Goal: Task Accomplishment & Management: Use online tool/utility

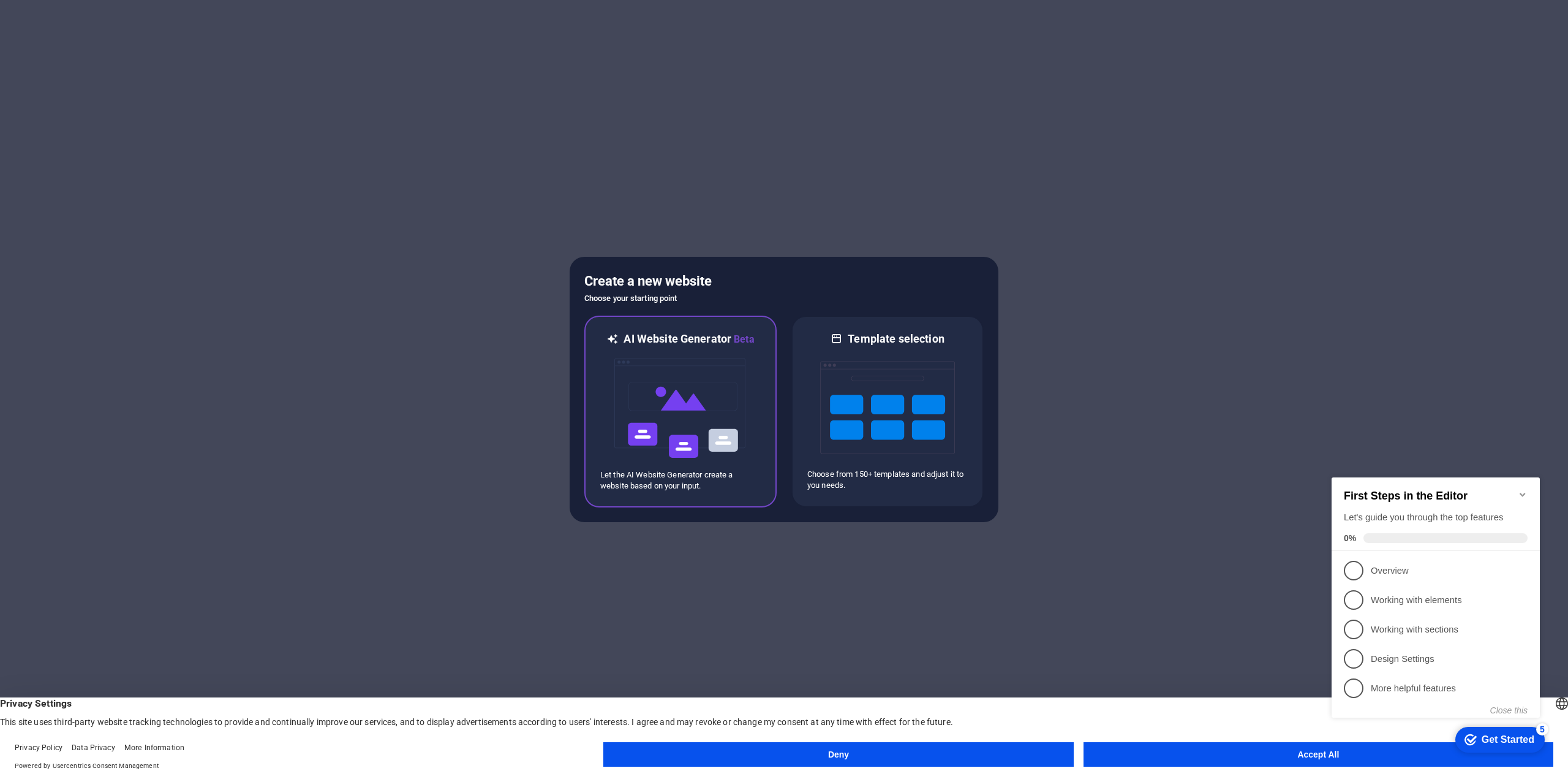
click at [731, 393] on img at bounding box center [680, 408] width 135 height 122
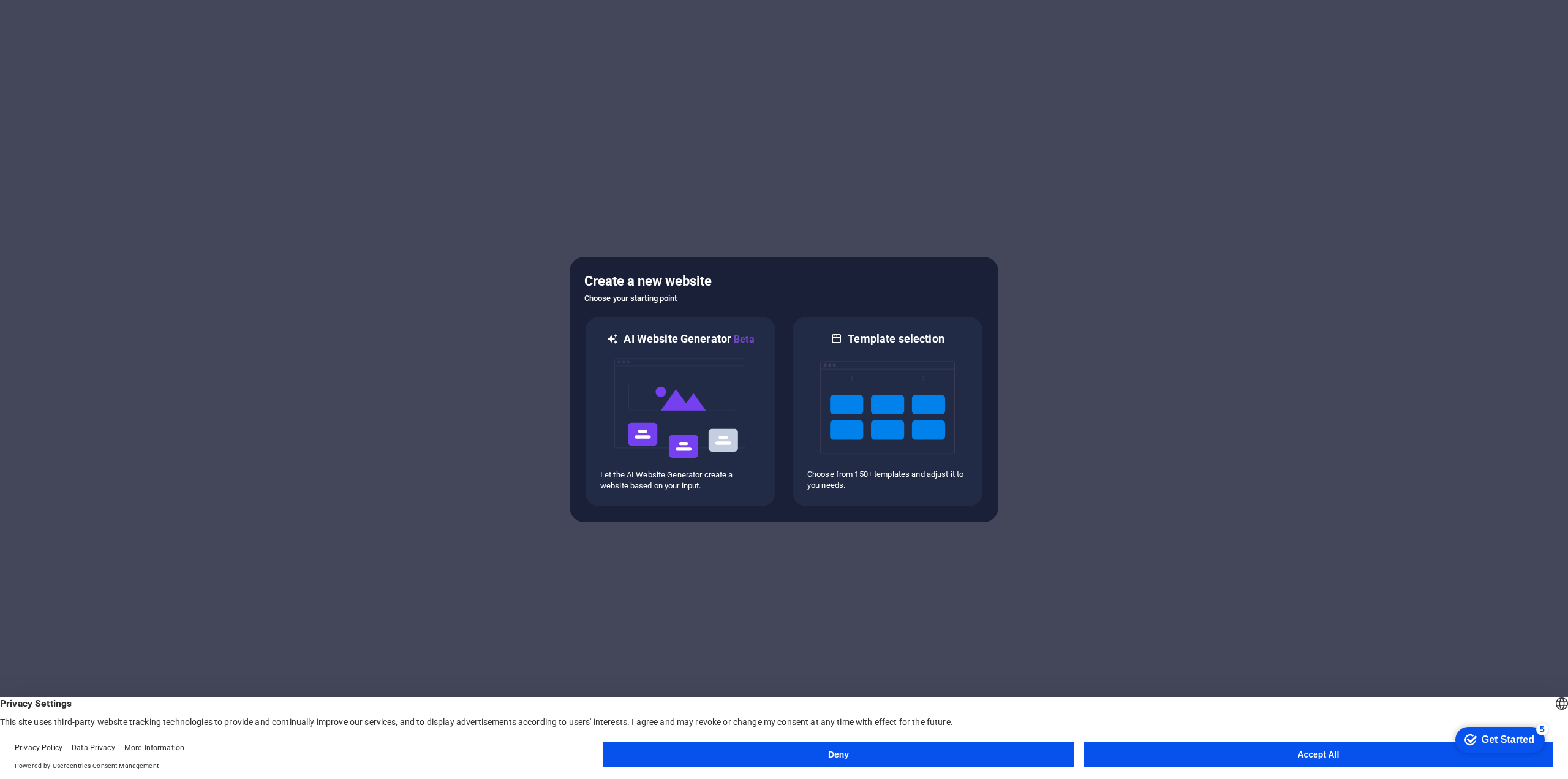
click at [1240, 754] on button "Accept All" at bounding box center [1318, 754] width 470 height 24
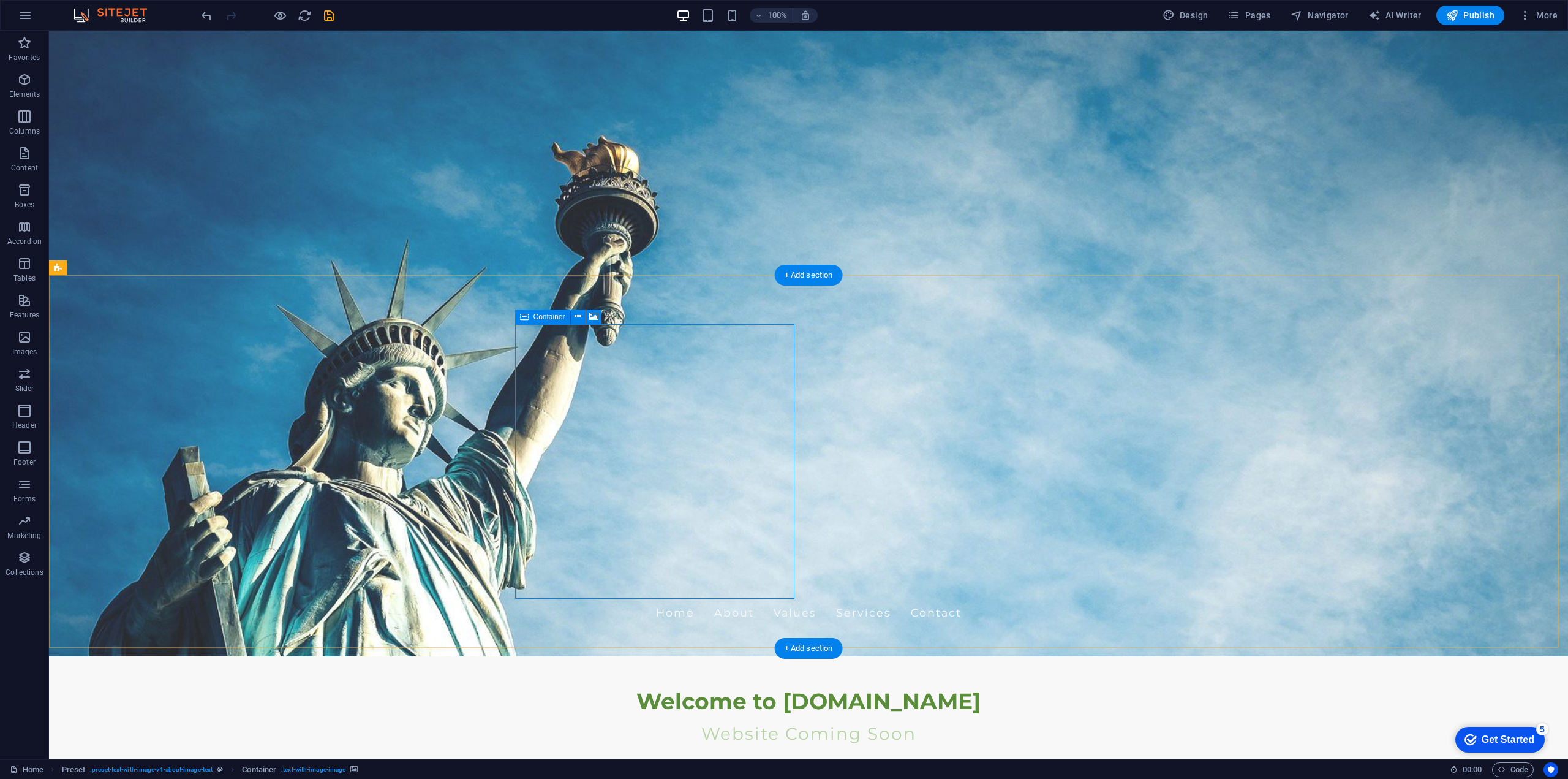
scroll to position [122, 0]
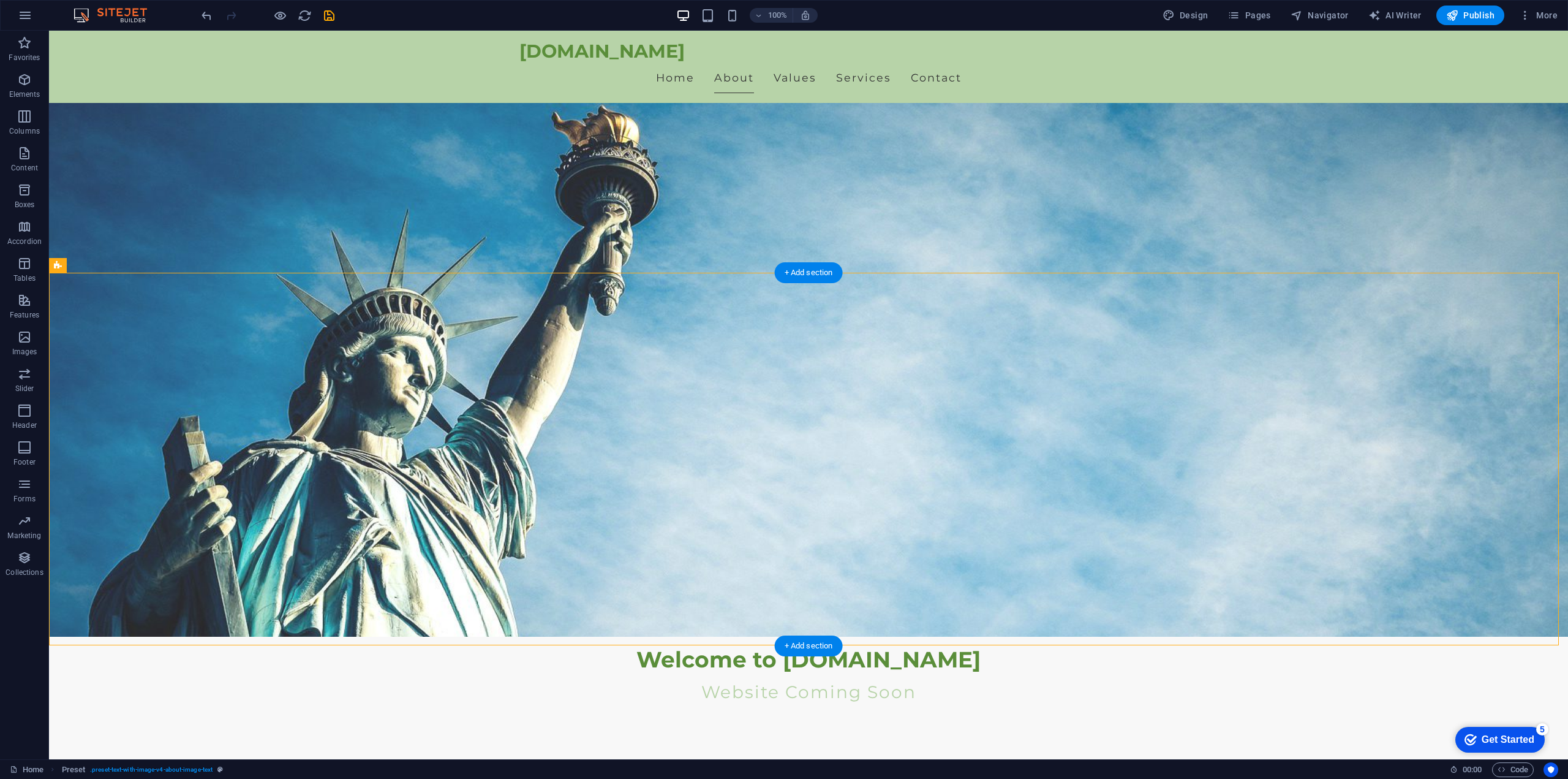
drag, startPoint x: 447, startPoint y: 307, endPoint x: 1105, endPoint y: 595, distance: 718.3
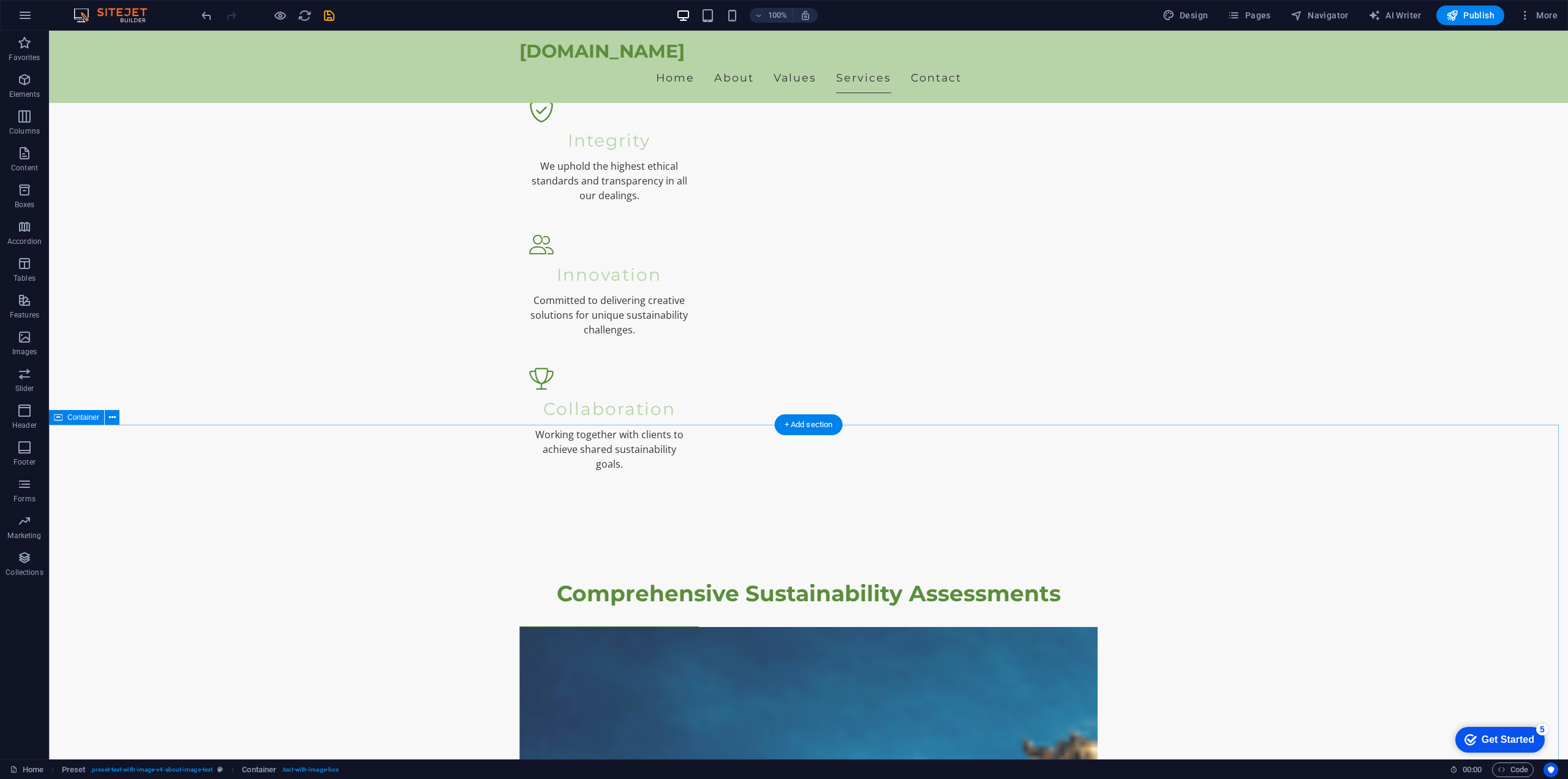
scroll to position [1949, 0]
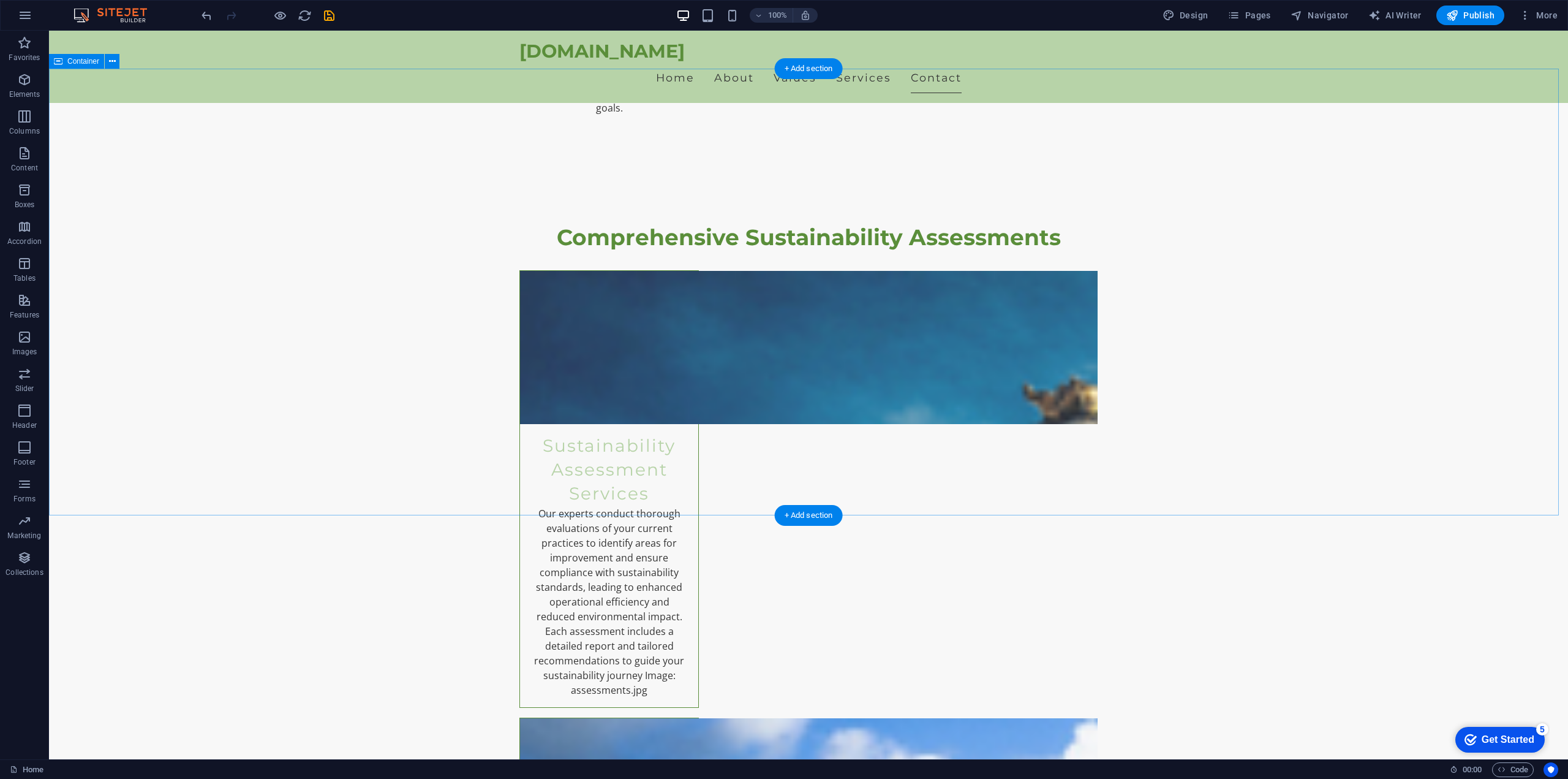
click at [604, 155] on icon at bounding box center [605, 158] width 7 height 13
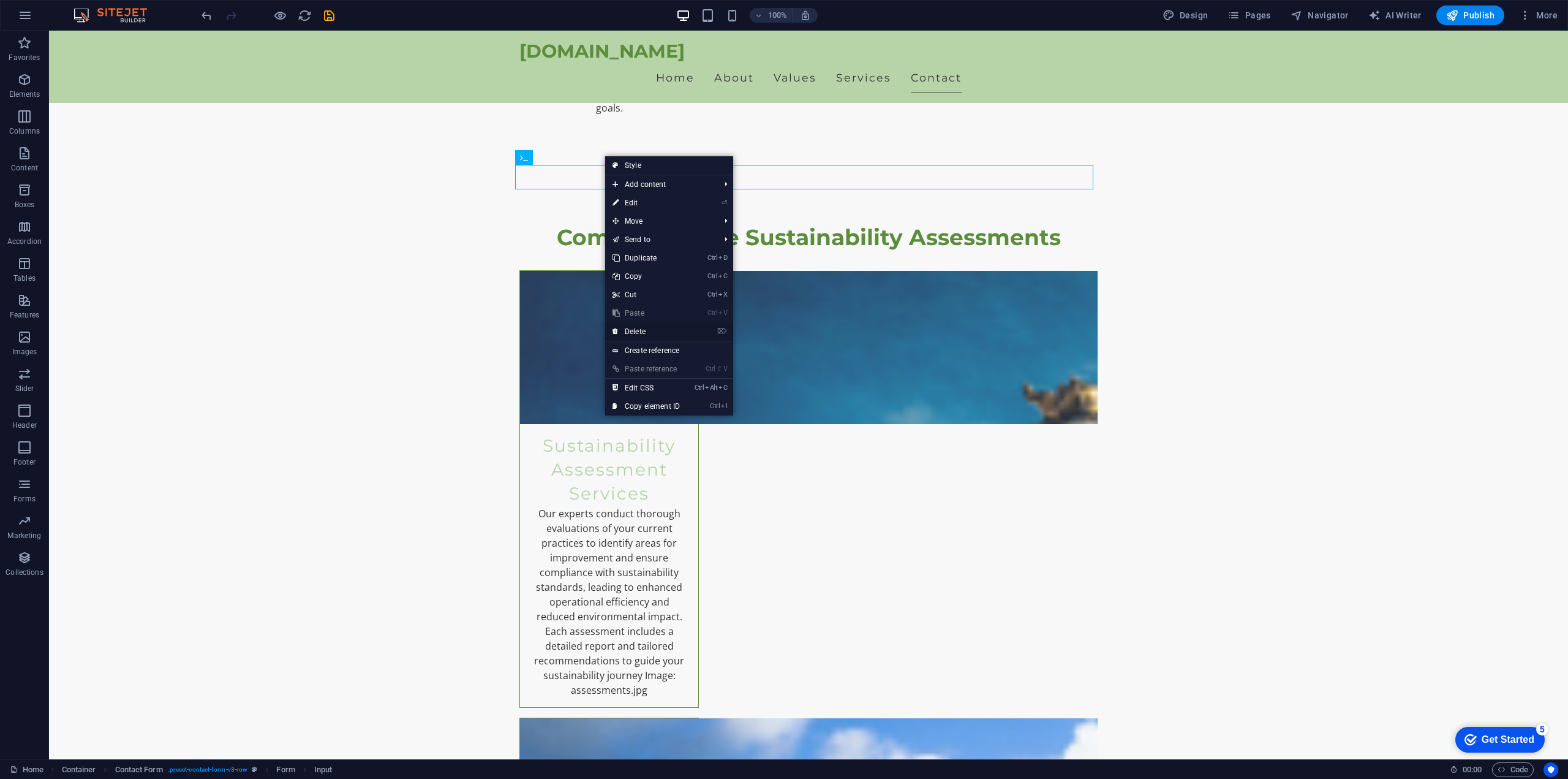
click at [638, 330] on link "⌦ Delete" at bounding box center [646, 331] width 82 height 19
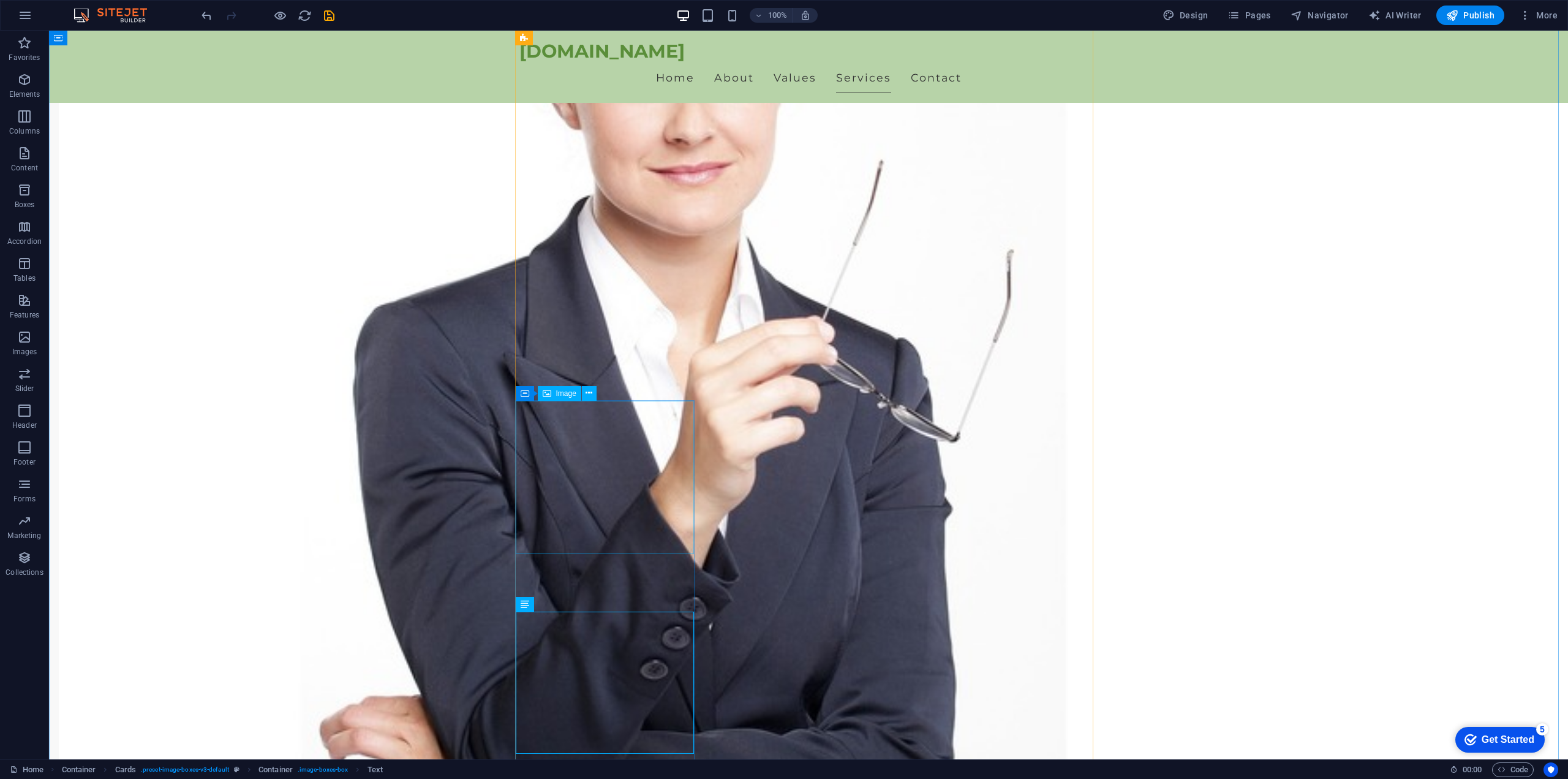
scroll to position [891, 0]
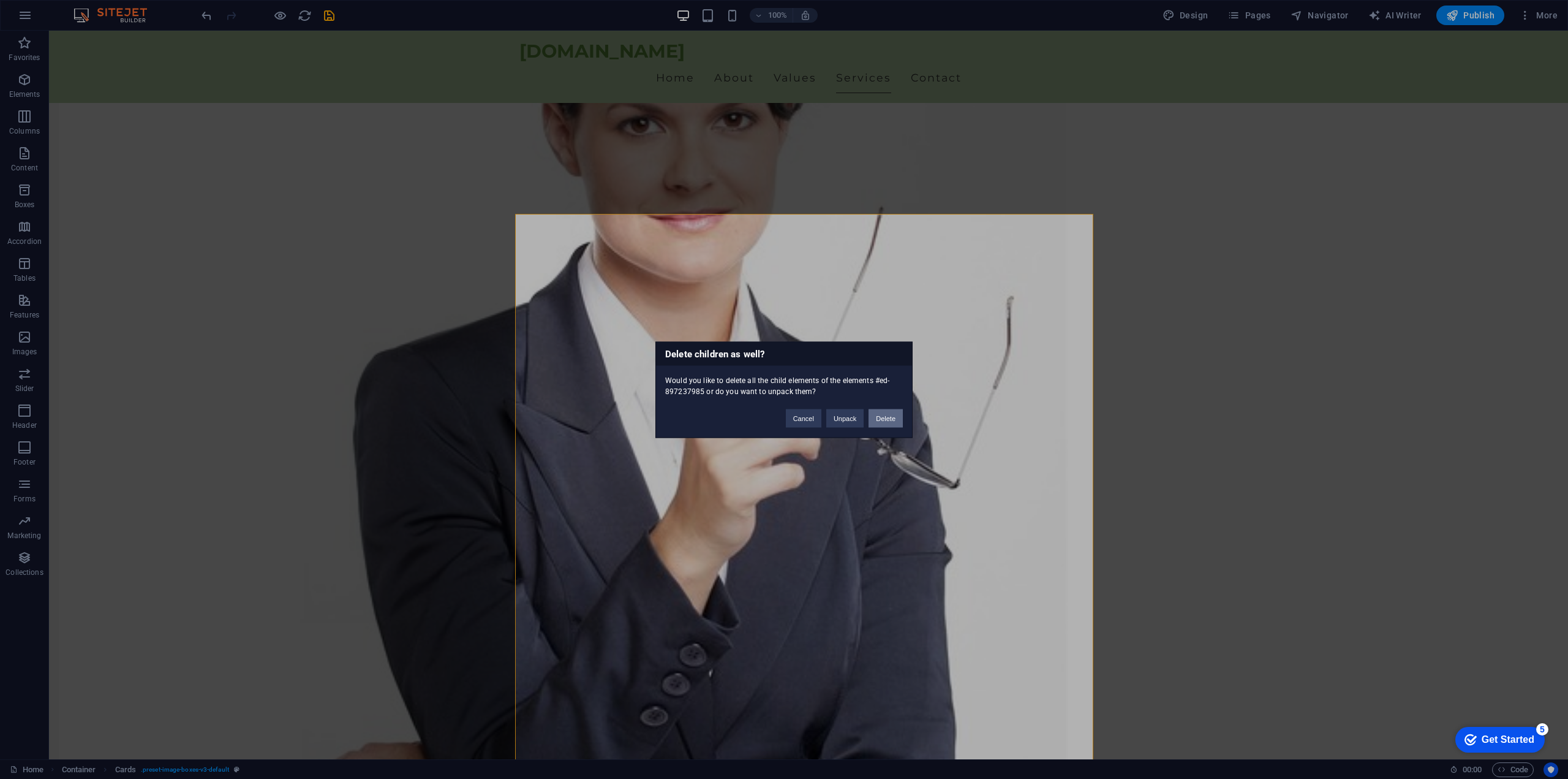
click at [884, 416] on button "Delete" at bounding box center [885, 418] width 34 height 19
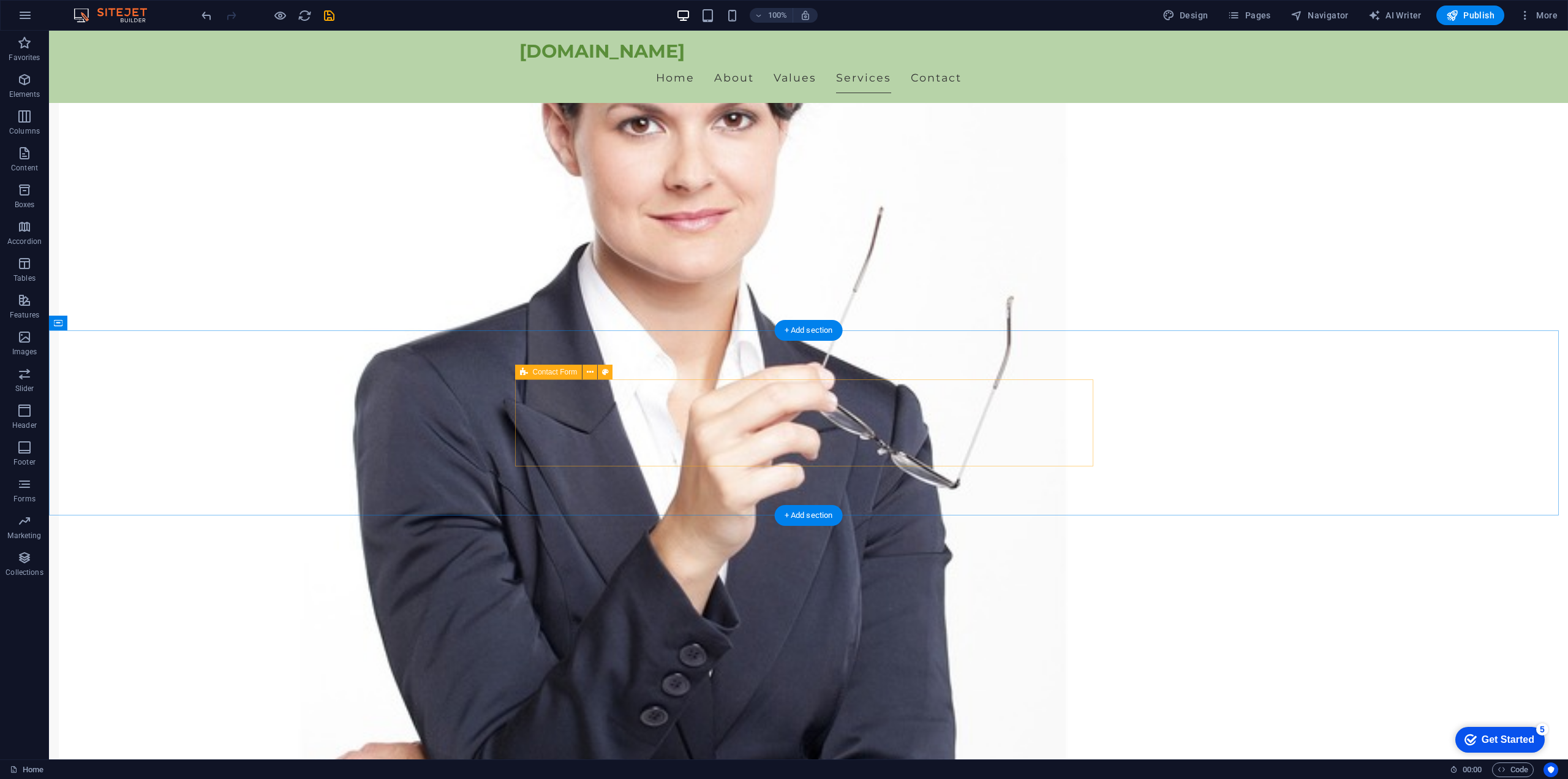
scroll to position [824, 0]
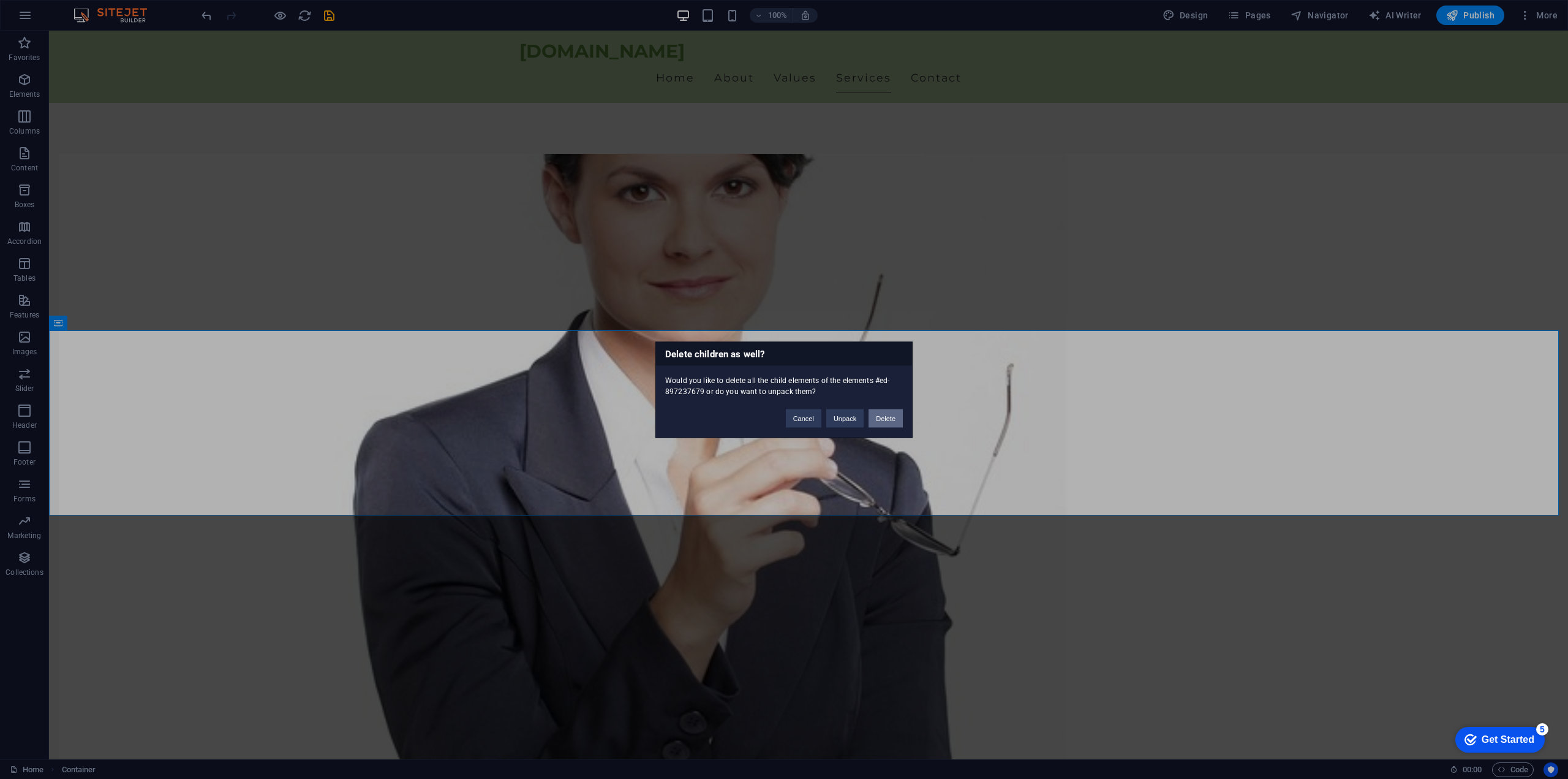
drag, startPoint x: 883, startPoint y: 413, endPoint x: 768, endPoint y: 340, distance: 136.2
click at [883, 413] on button "Delete" at bounding box center [885, 418] width 34 height 19
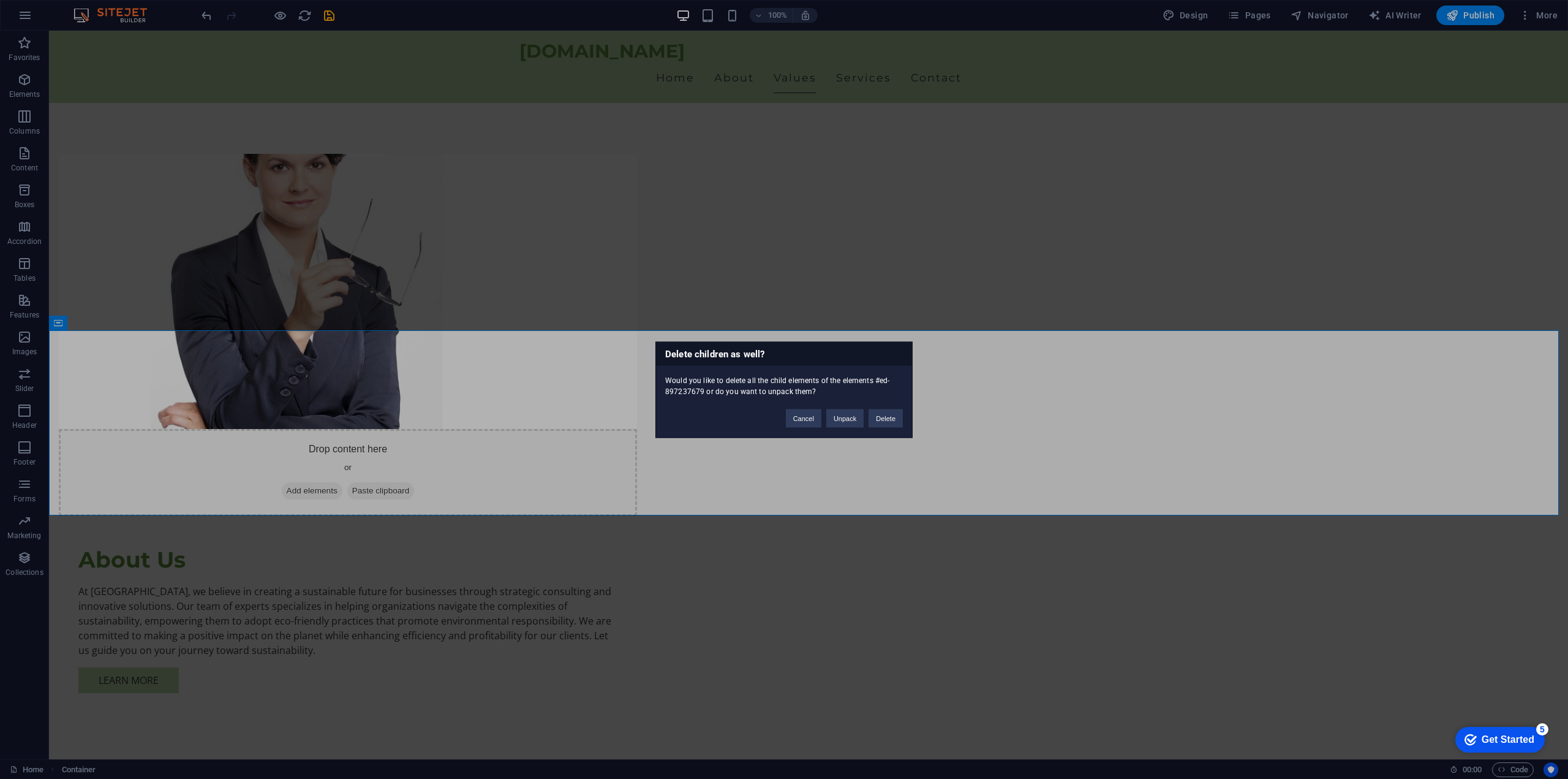
scroll to position [639, 0]
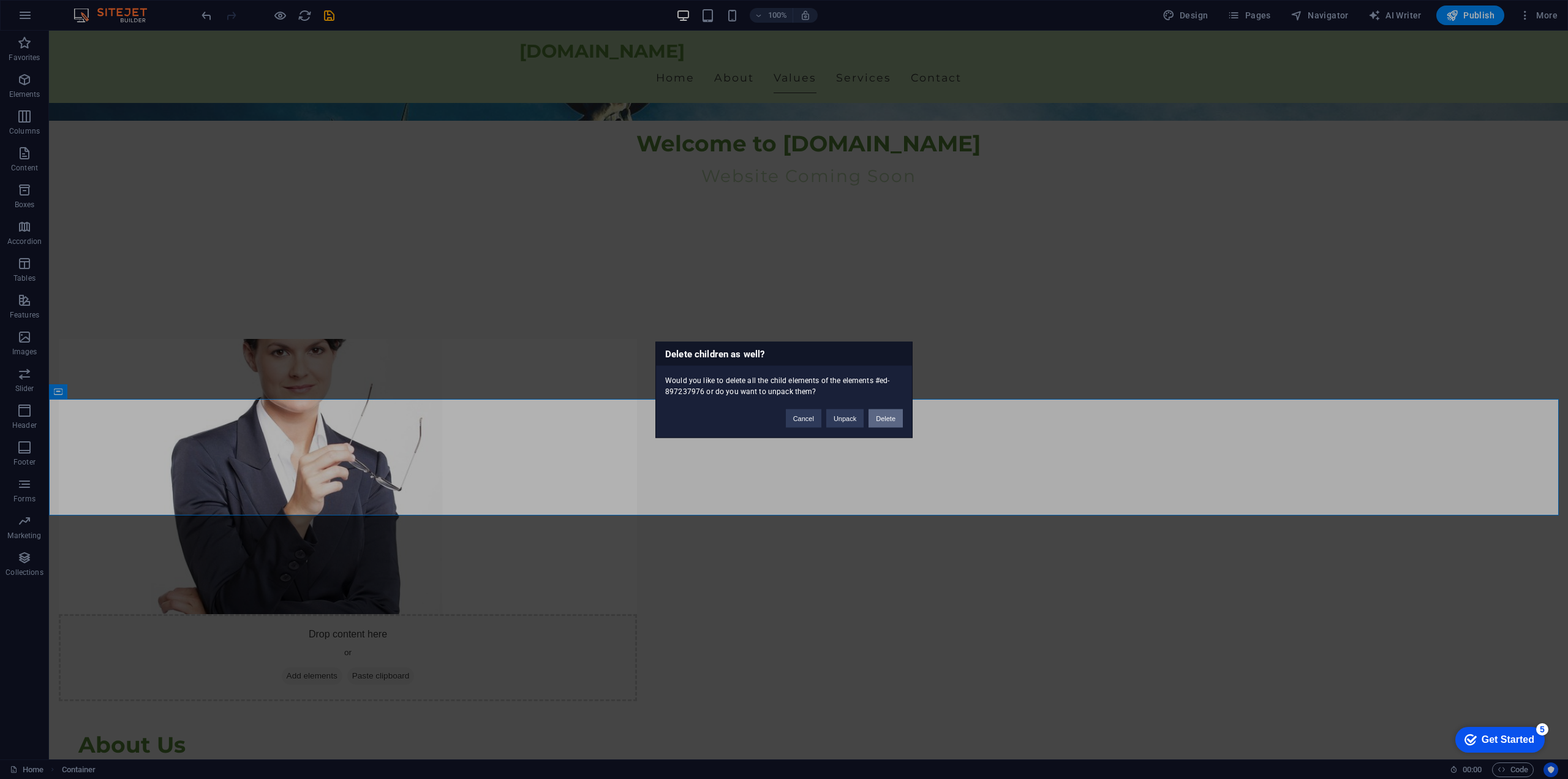
click at [884, 419] on button "Delete" at bounding box center [885, 418] width 34 height 19
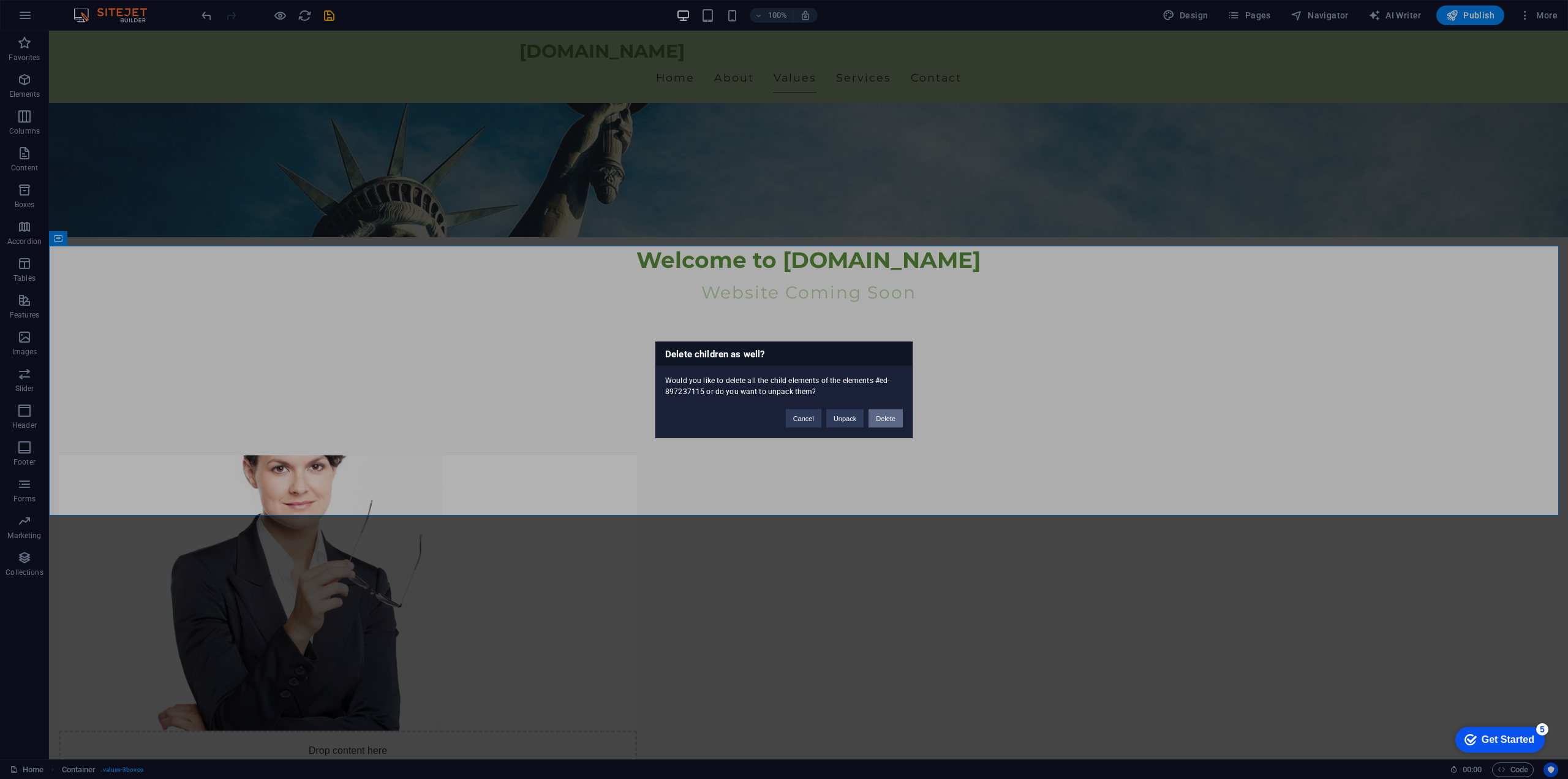
click at [881, 421] on button "Delete" at bounding box center [885, 418] width 34 height 19
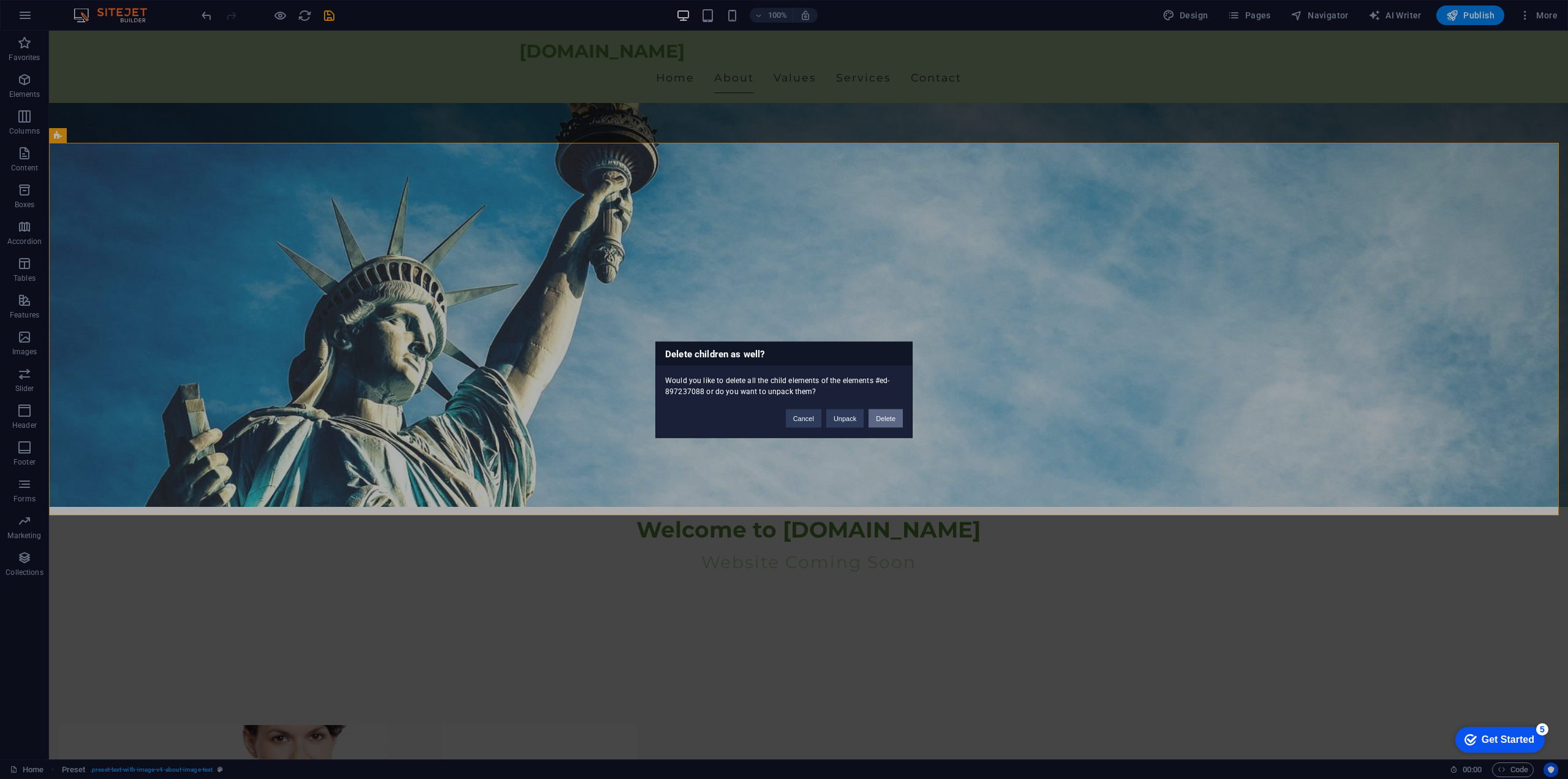
click at [876, 418] on button "Delete" at bounding box center [885, 418] width 34 height 19
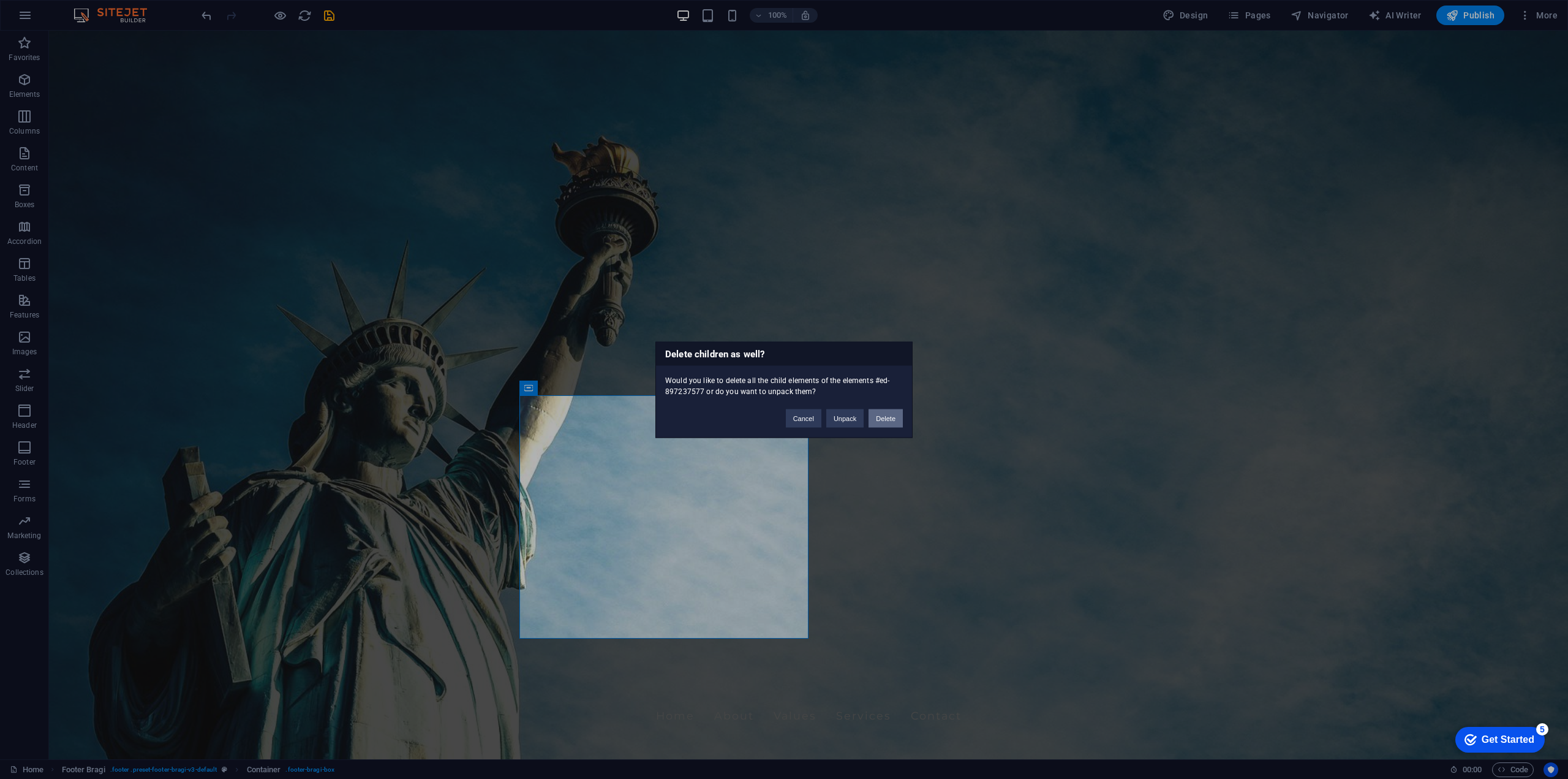
click at [887, 418] on button "Delete" at bounding box center [885, 418] width 34 height 19
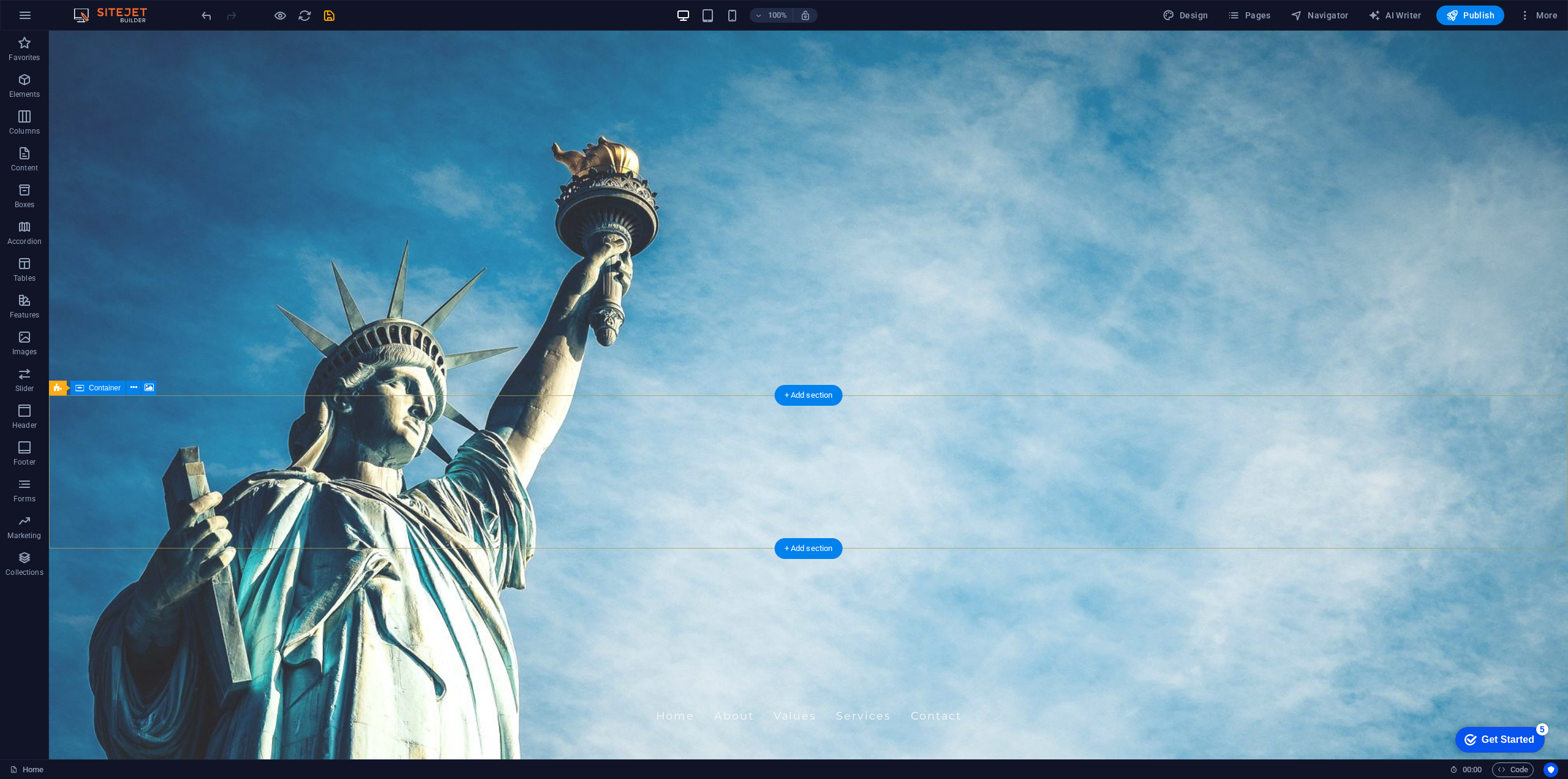
click at [541, 369] on figure at bounding box center [809, 395] width 1519 height 729
click at [1467, 12] on span "Publish" at bounding box center [1470, 16] width 48 height 12
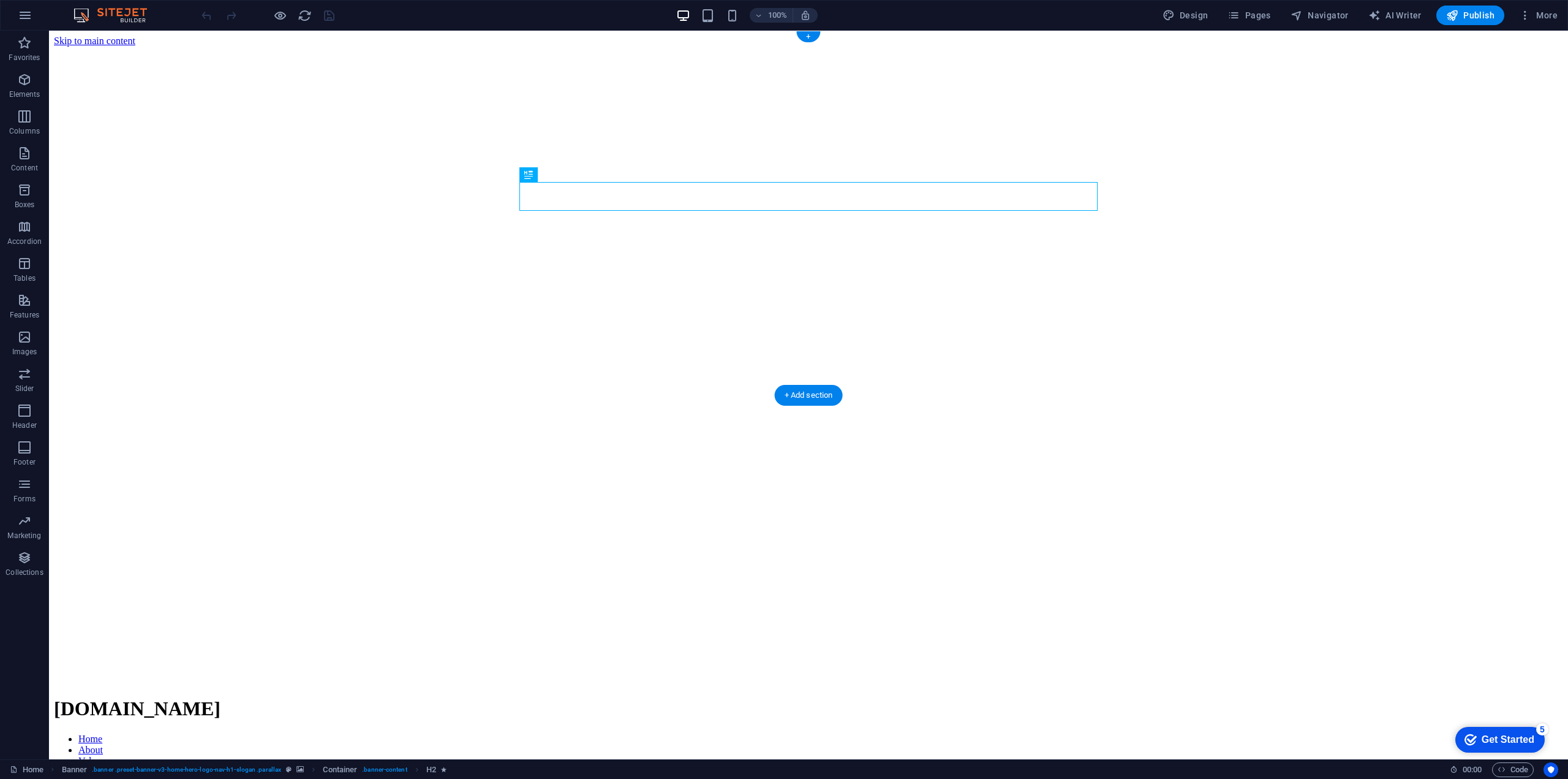
click at [368, 47] on figure at bounding box center [809, 47] width 1509 height 0
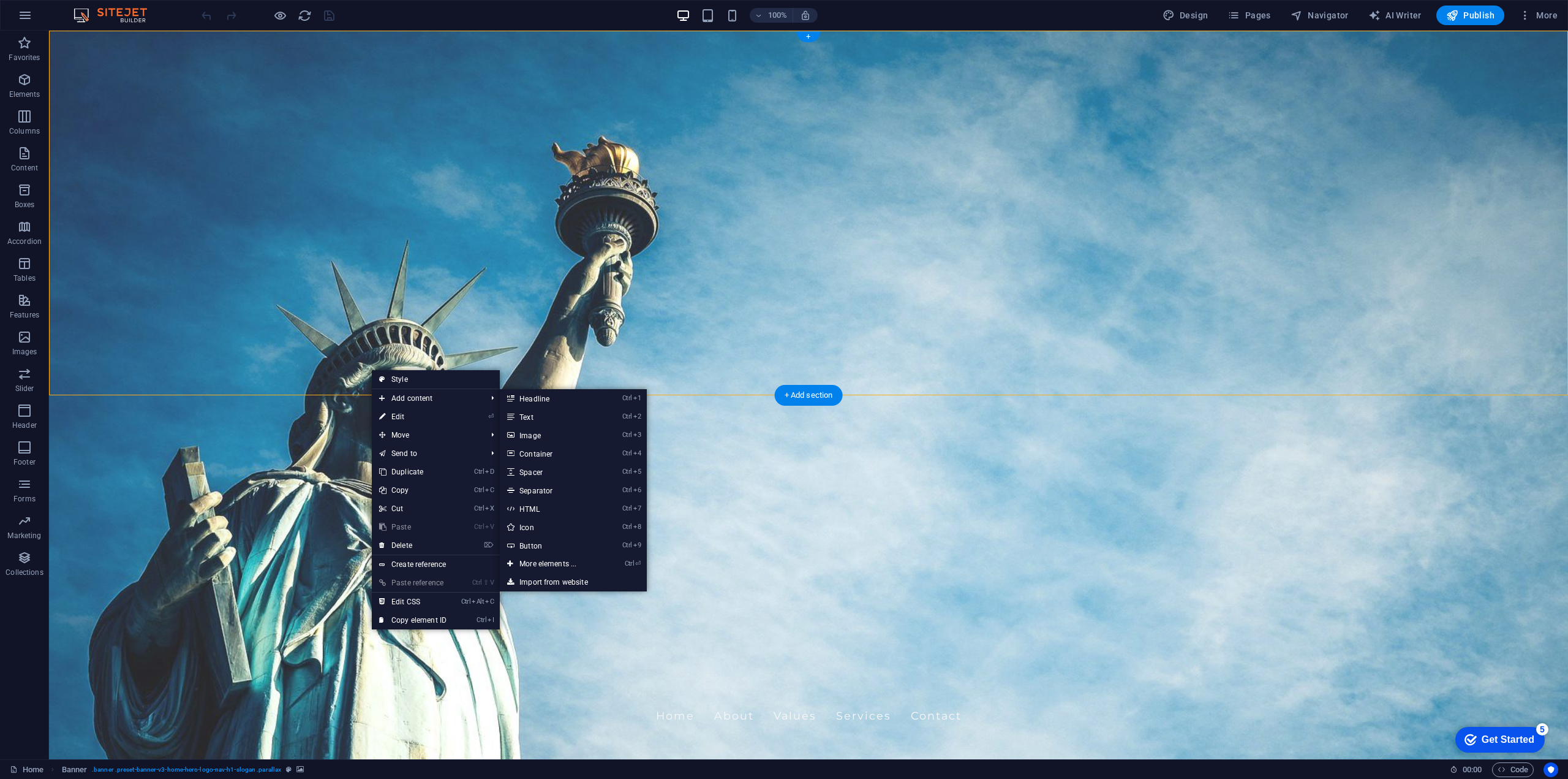
click at [326, 359] on figure at bounding box center [809, 395] width 1519 height 729
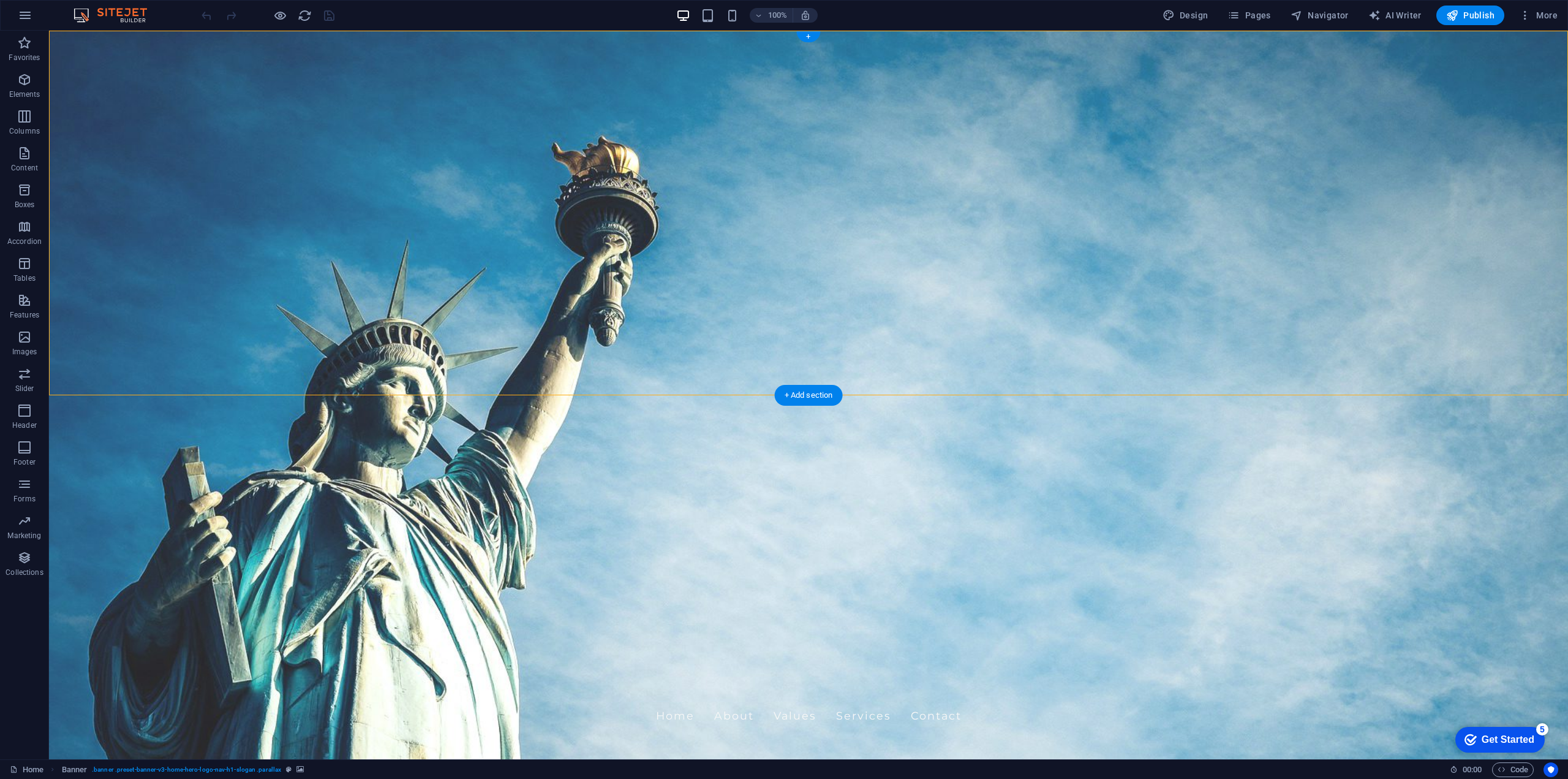
click at [330, 367] on figure at bounding box center [809, 395] width 1519 height 729
select select "vh"
select select "header"
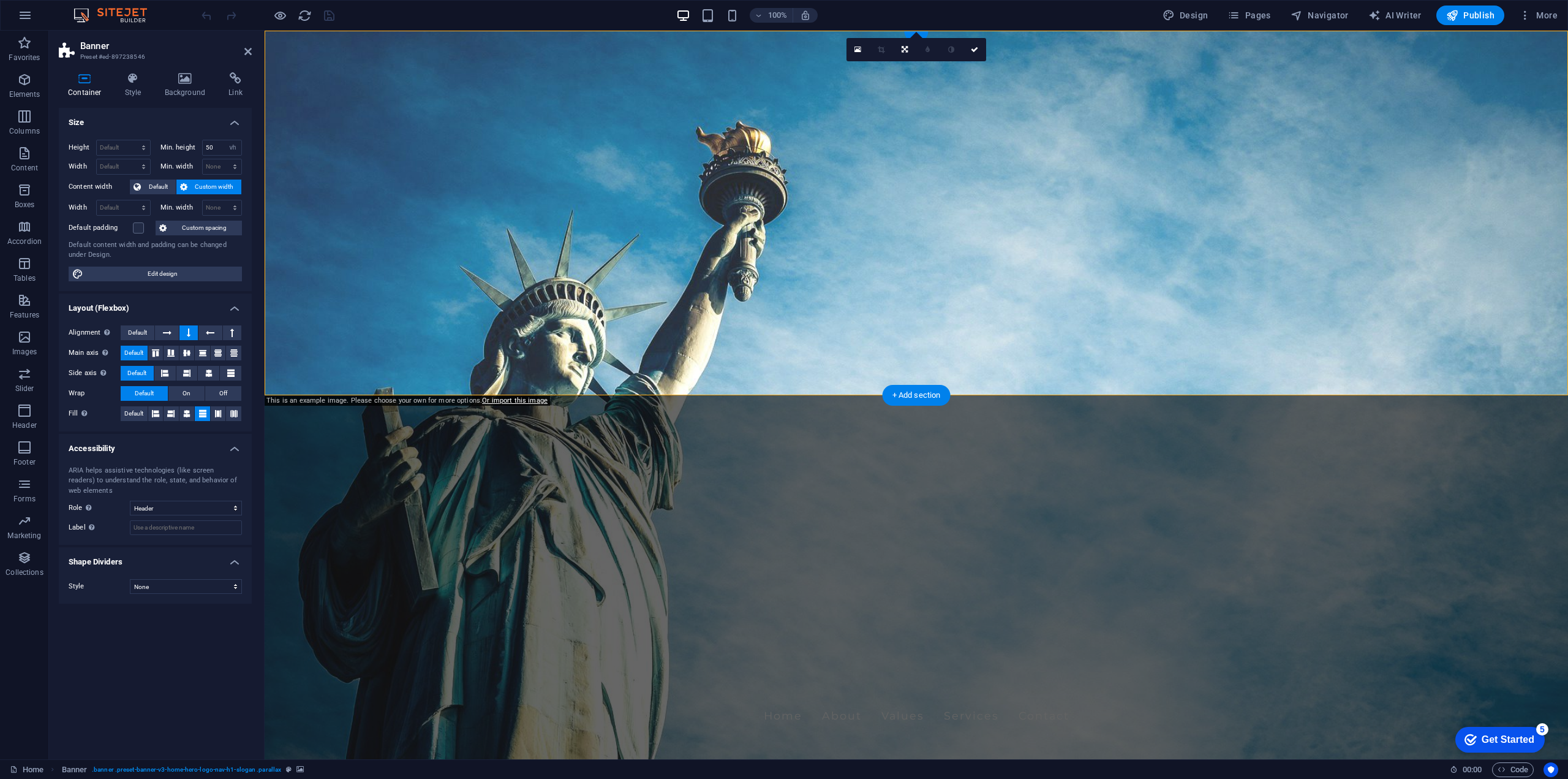
click at [454, 354] on figure at bounding box center [916, 395] width 1303 height 729
click at [182, 78] on icon at bounding box center [186, 78] width 60 height 12
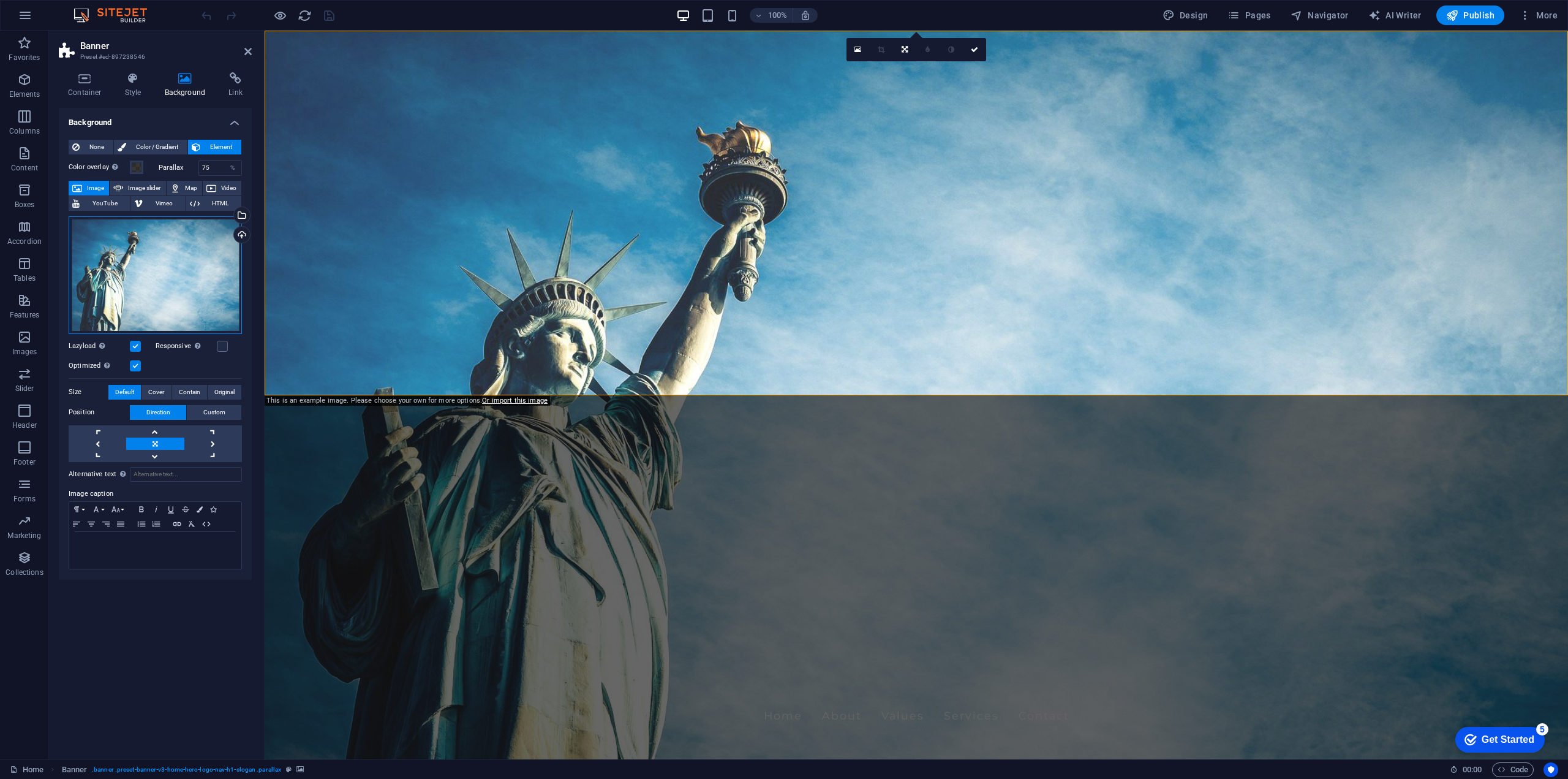
click at [148, 261] on div "Drag files here, click to choose files or select files from Files or our free s…" at bounding box center [155, 275] width 173 height 118
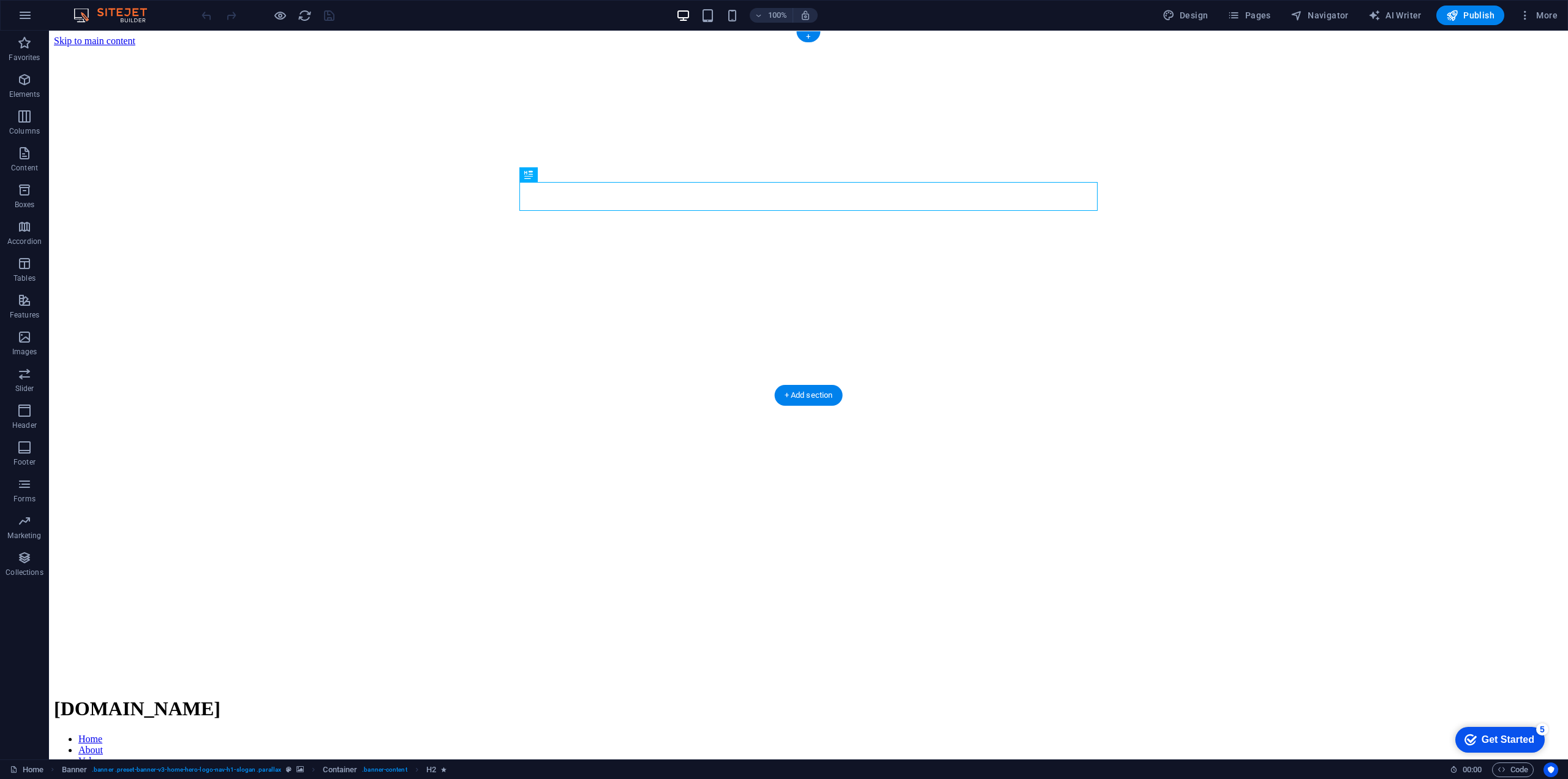
click at [353, 47] on figure at bounding box center [809, 47] width 1509 height 0
select select "vh"
select select "header"
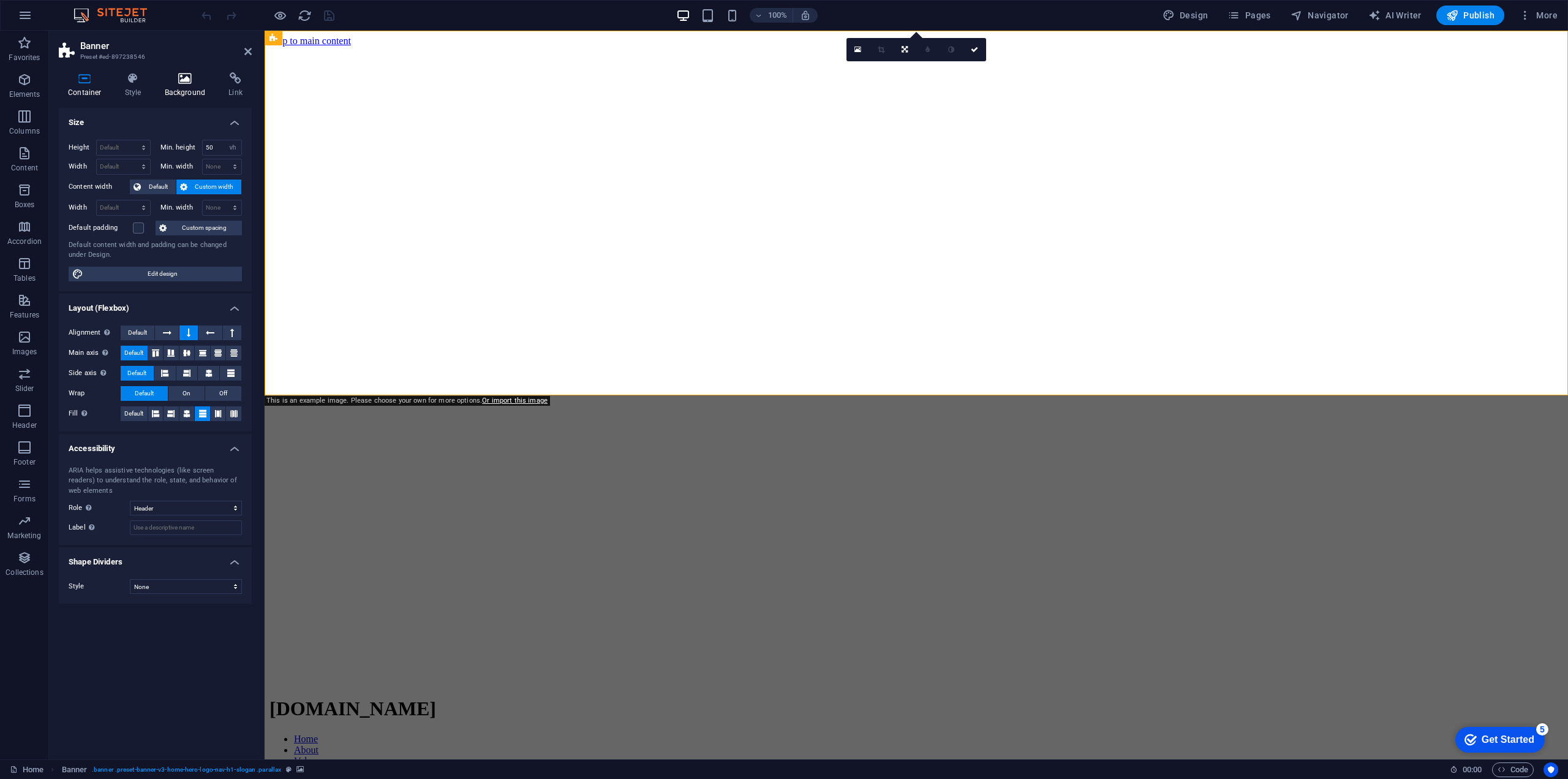
click at [188, 84] on h4 "Background" at bounding box center [188, 84] width 65 height 25
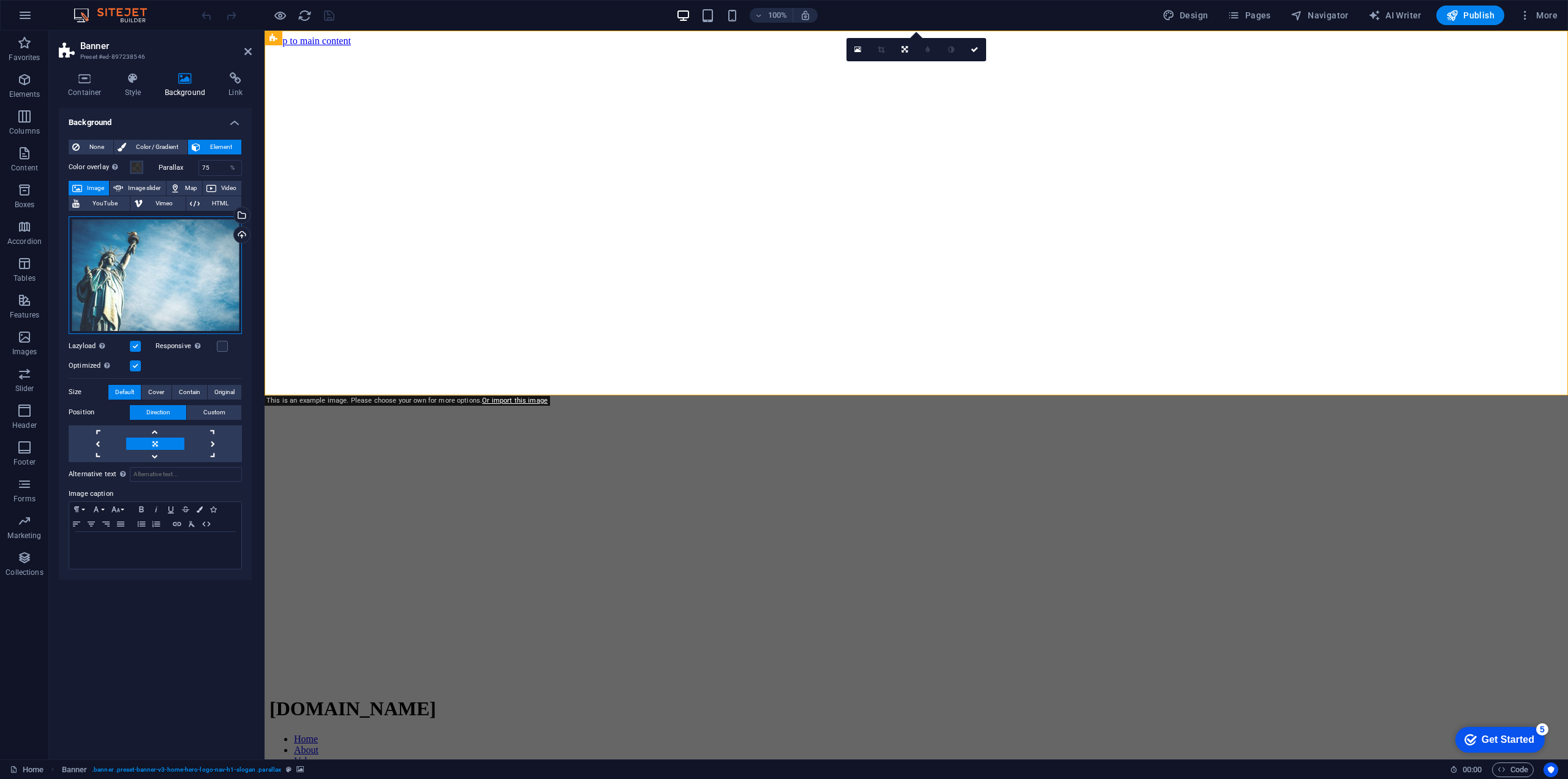
click at [195, 236] on div "Drag files here, click to choose files or select files from Files or our free s…" at bounding box center [155, 275] width 173 height 118
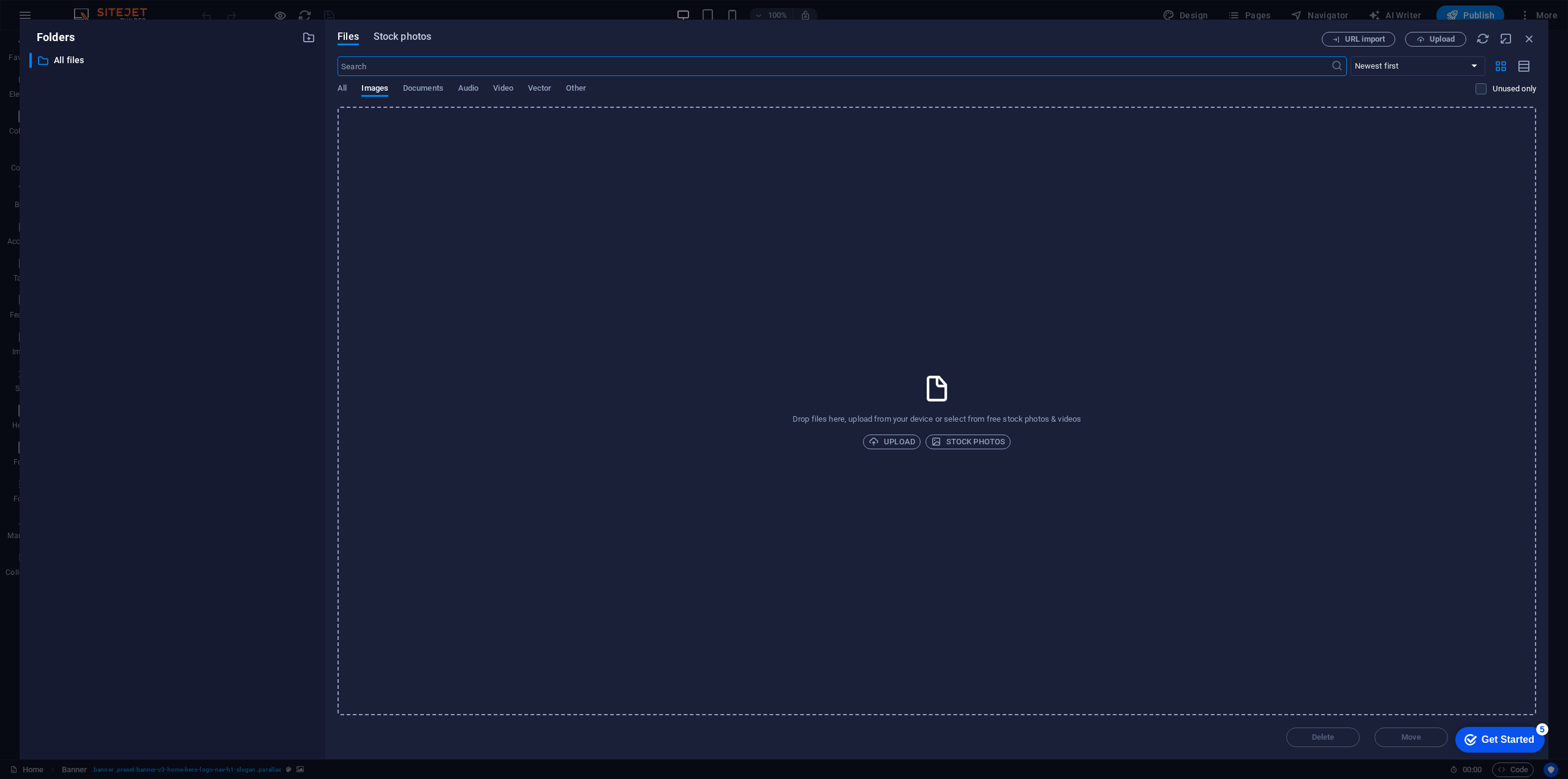
click at [404, 41] on span "Stock photos" at bounding box center [402, 37] width 58 height 15
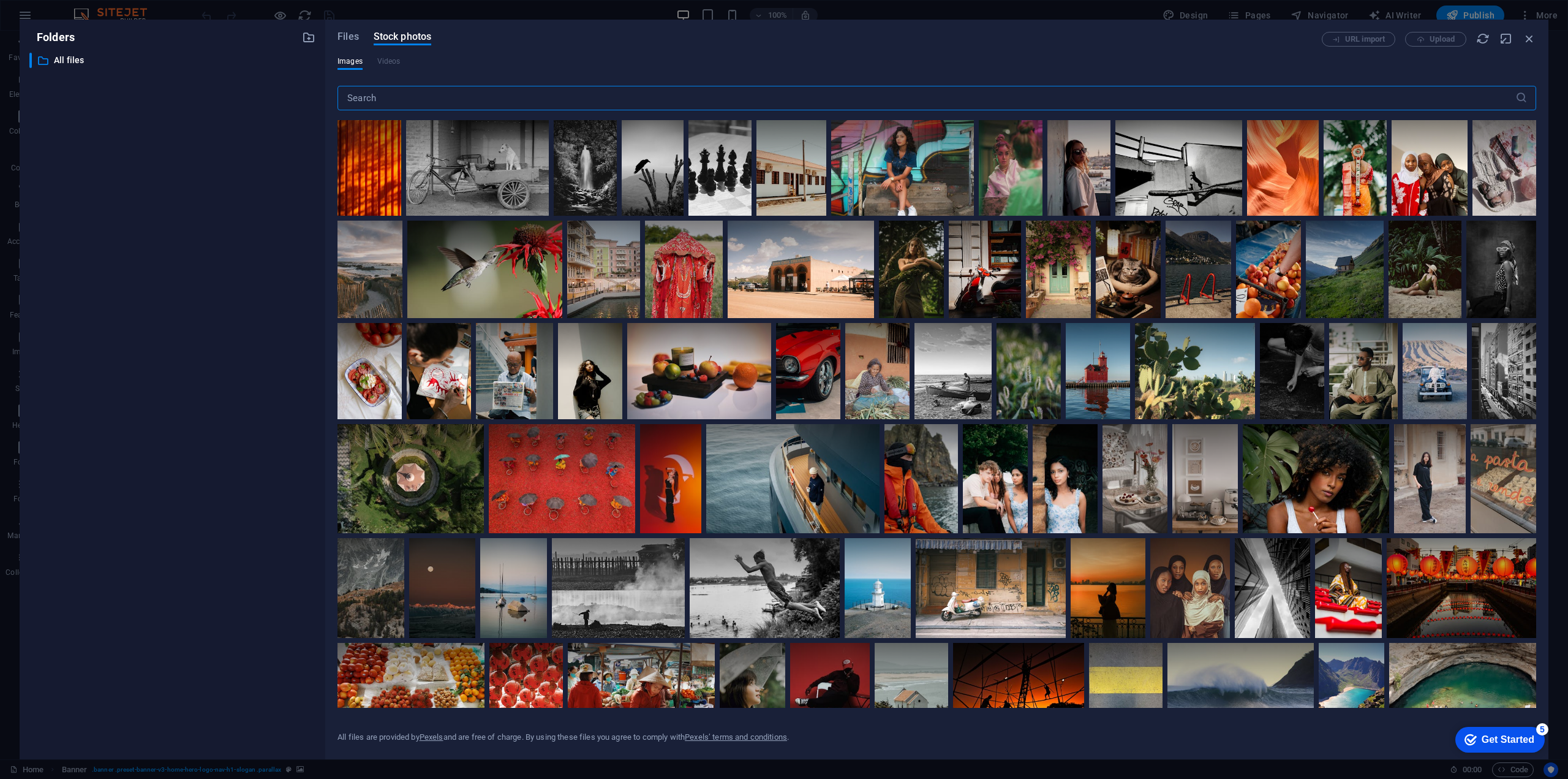
click at [439, 101] on input "text" at bounding box center [926, 97] width 1178 height 24
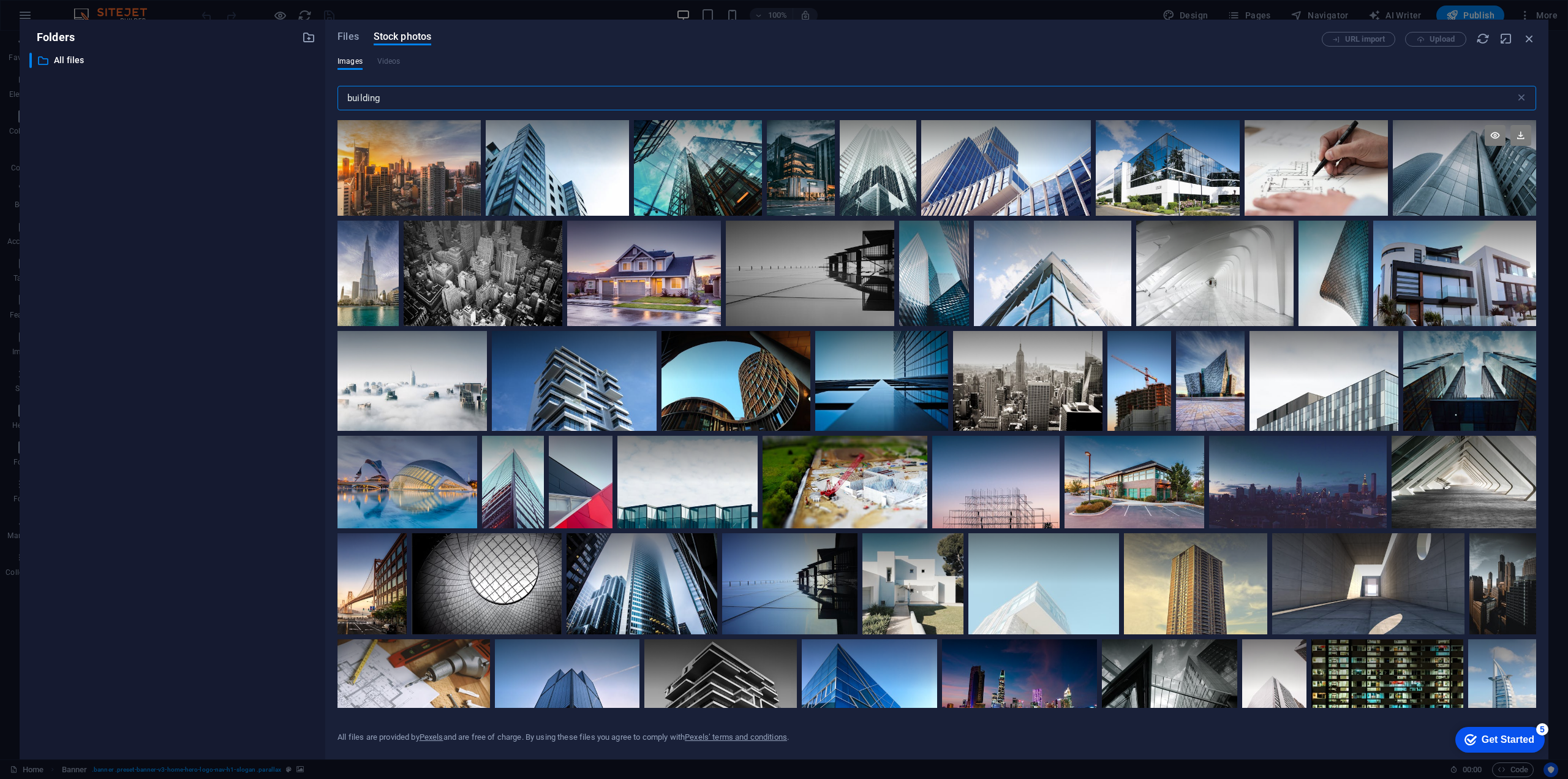
type input "building"
click at [1435, 178] on div at bounding box center [1464, 168] width 143 height 96
click at [1518, 133] on icon at bounding box center [1521, 135] width 21 height 21
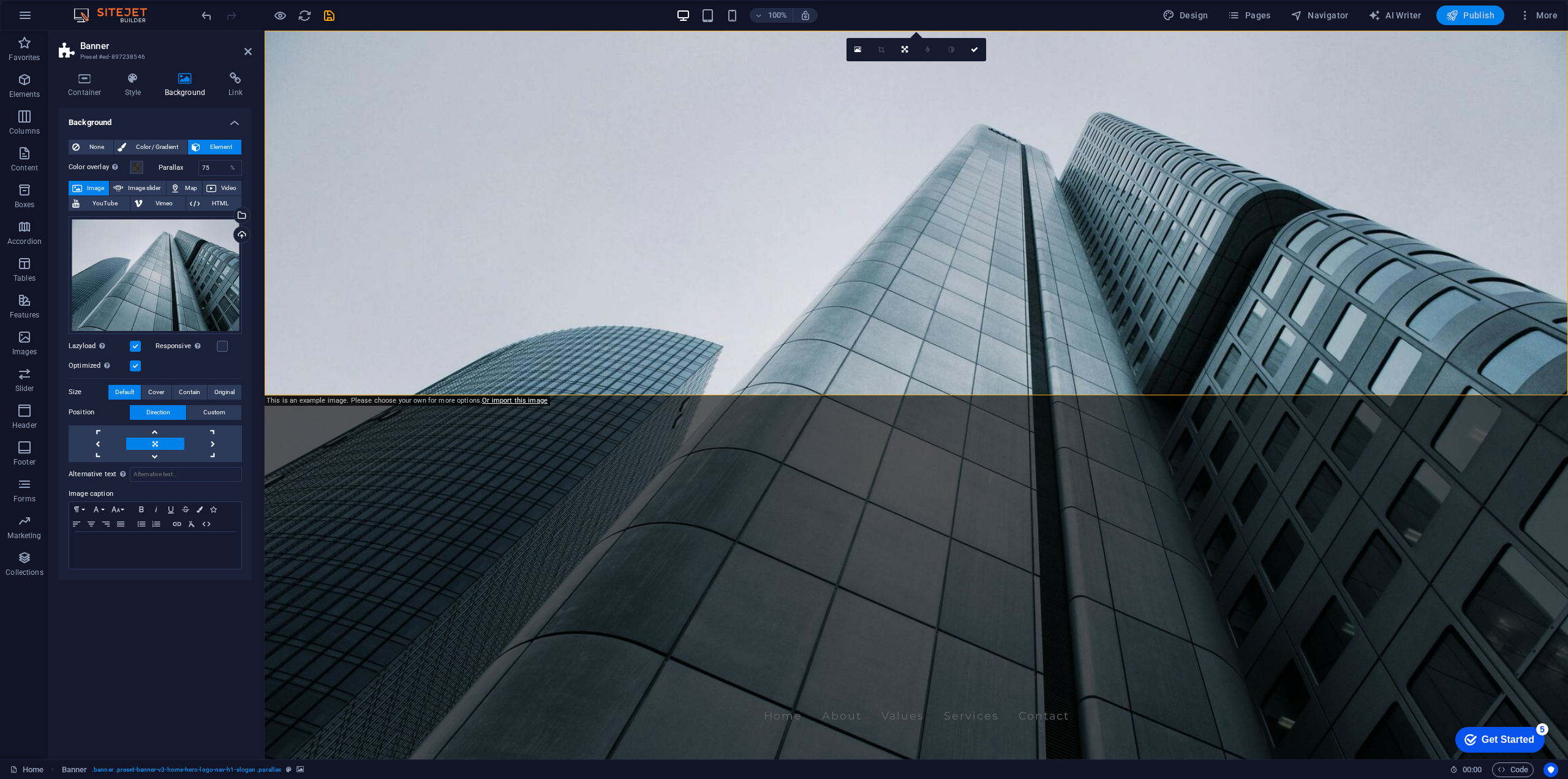
click at [1467, 12] on span "Publish" at bounding box center [1470, 16] width 48 height 12
